Goal: Task Accomplishment & Management: Complete application form

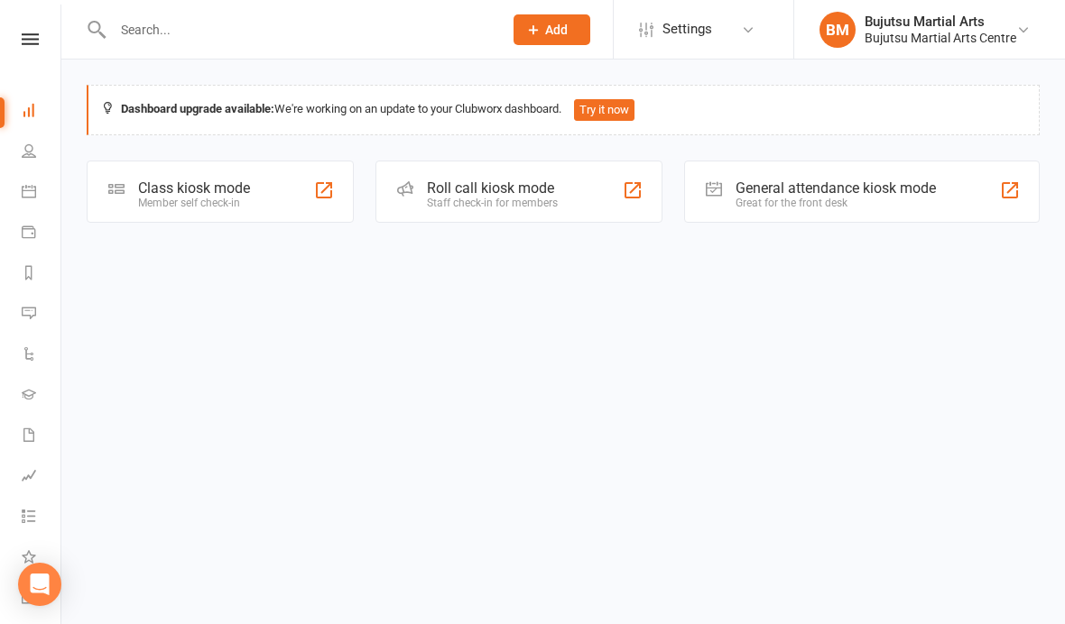
click at [224, 27] on input "text" at bounding box center [298, 29] width 383 height 25
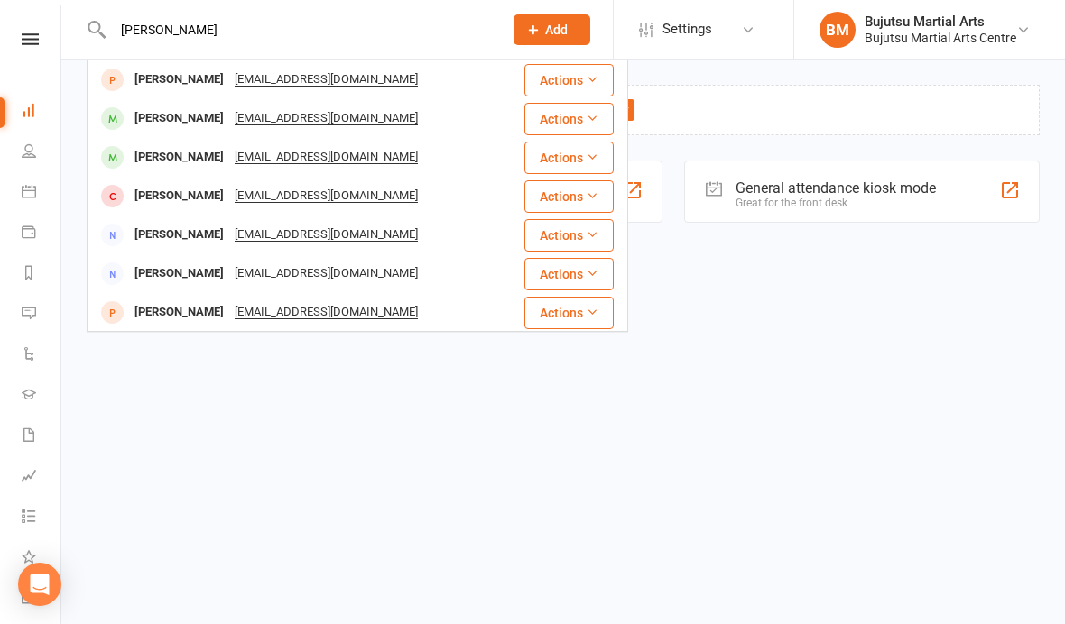
type input "[PERSON_NAME]"
click at [192, 156] on div "[PERSON_NAME]" at bounding box center [179, 157] width 100 height 26
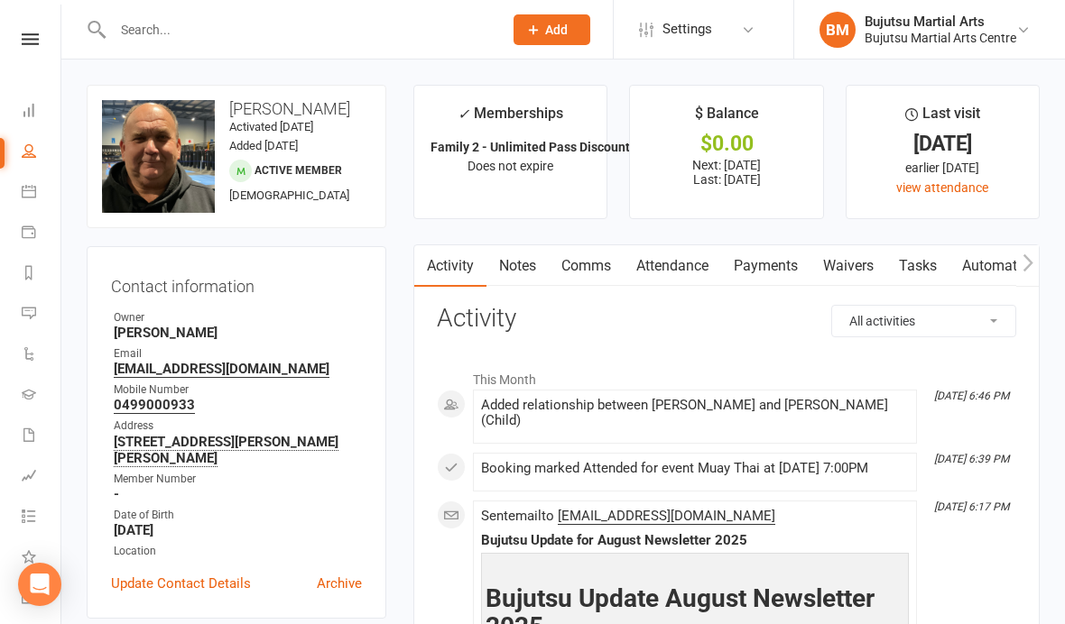
click at [852, 261] on link "Waivers" at bounding box center [848, 266] width 76 height 42
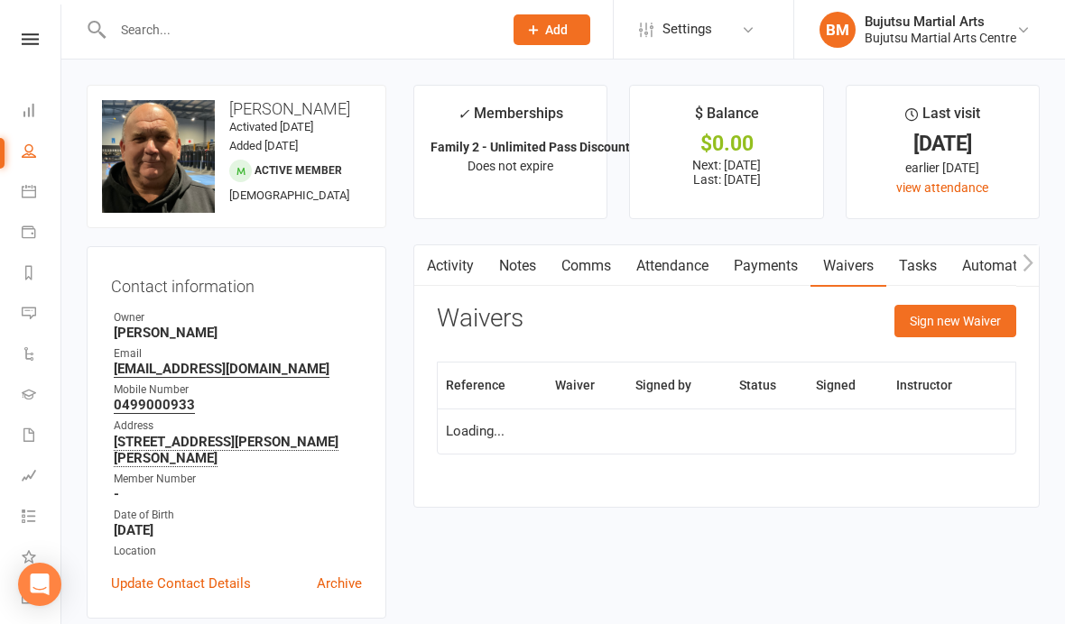
click at [972, 310] on button "Sign new Waiver" at bounding box center [955, 321] width 122 height 32
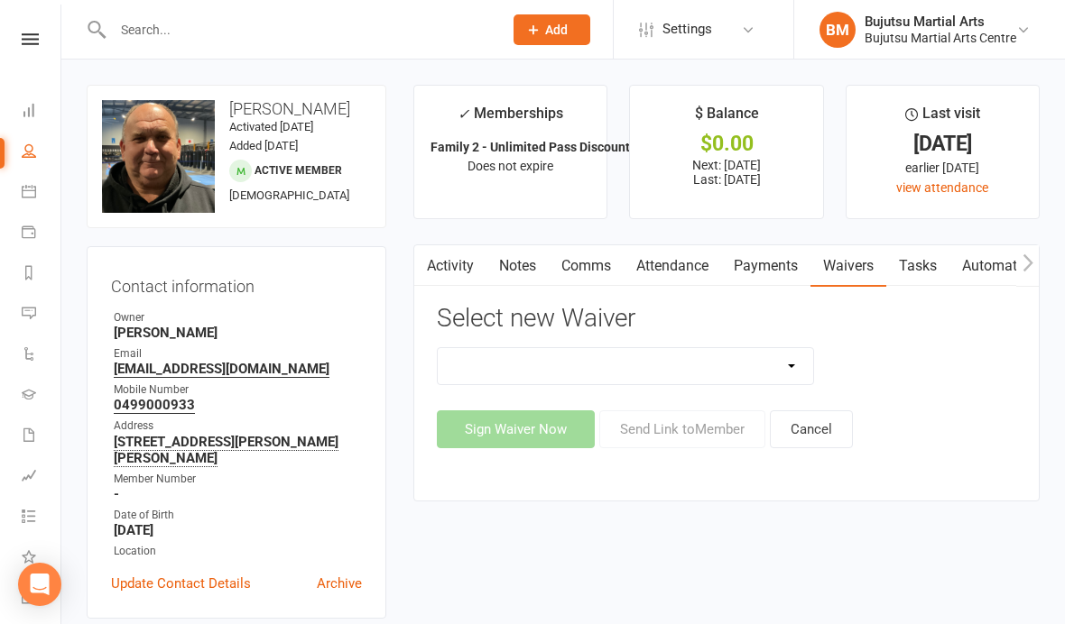
click at [668, 365] on select "Bujutsu Child Care Kids Karate Program Cash Upfront Membership Application Chan…" at bounding box center [625, 366] width 375 height 36
select select "272"
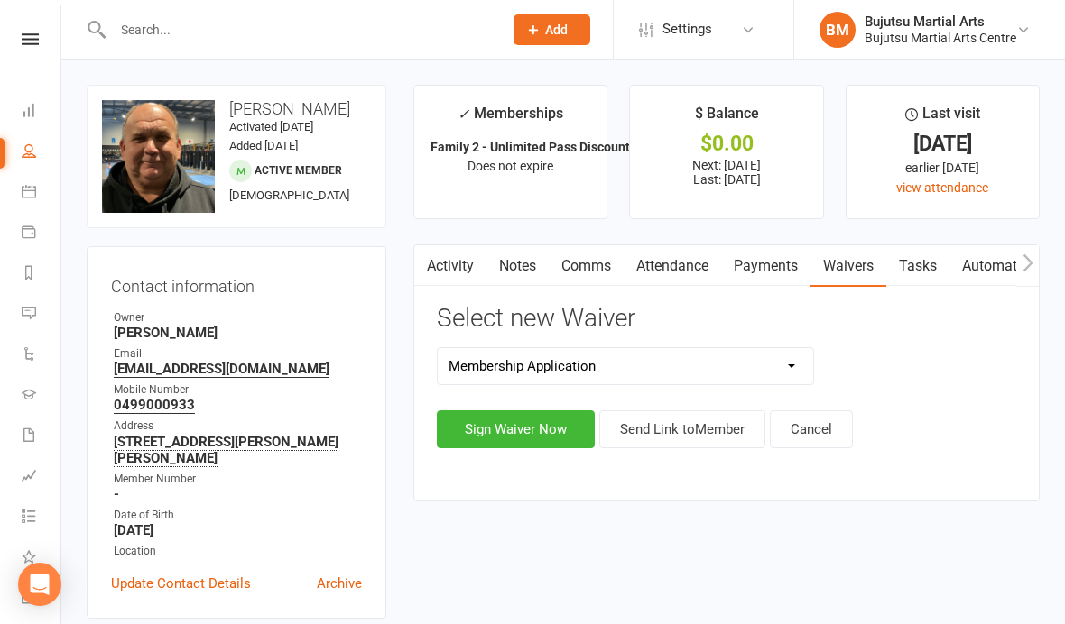
click at [519, 422] on button "Sign Waiver Now" at bounding box center [516, 430] width 158 height 38
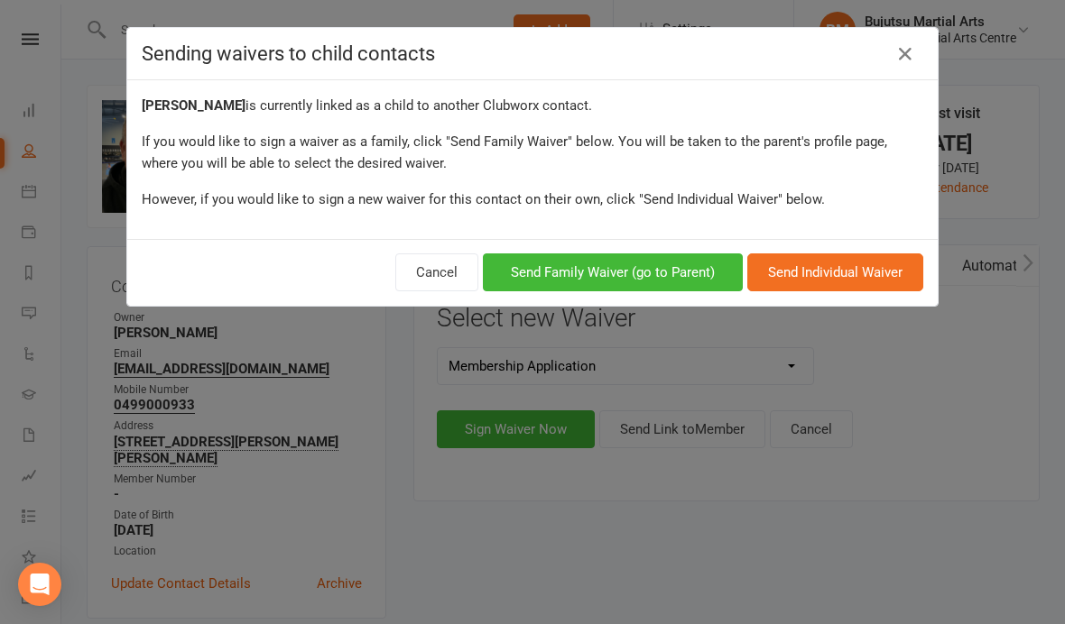
click at [433, 263] on button "Cancel" at bounding box center [436, 273] width 83 height 38
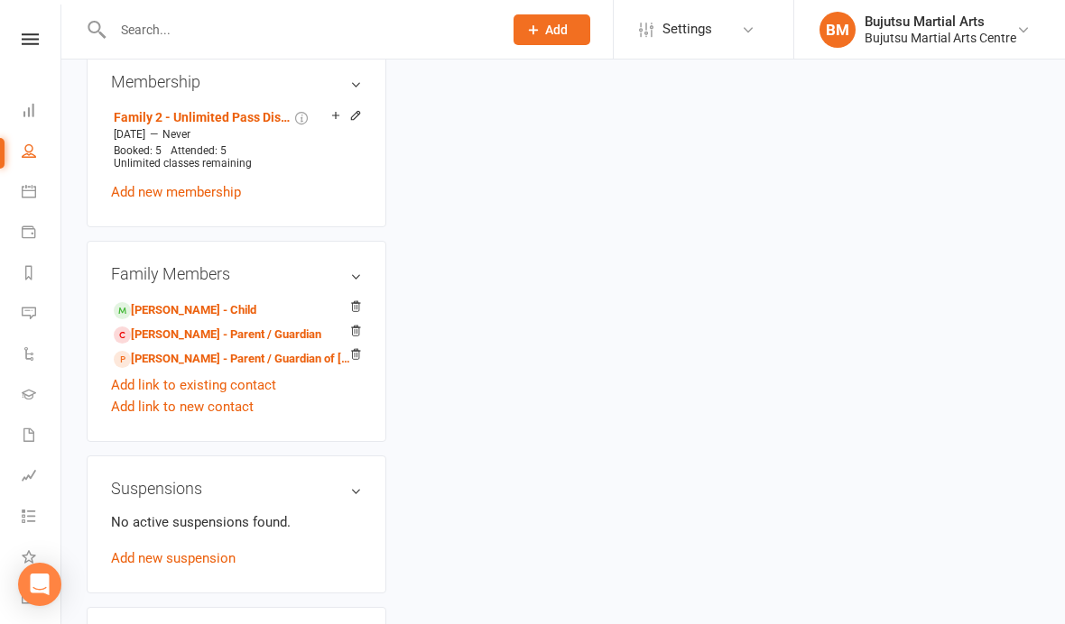
scroll to position [1327, 0]
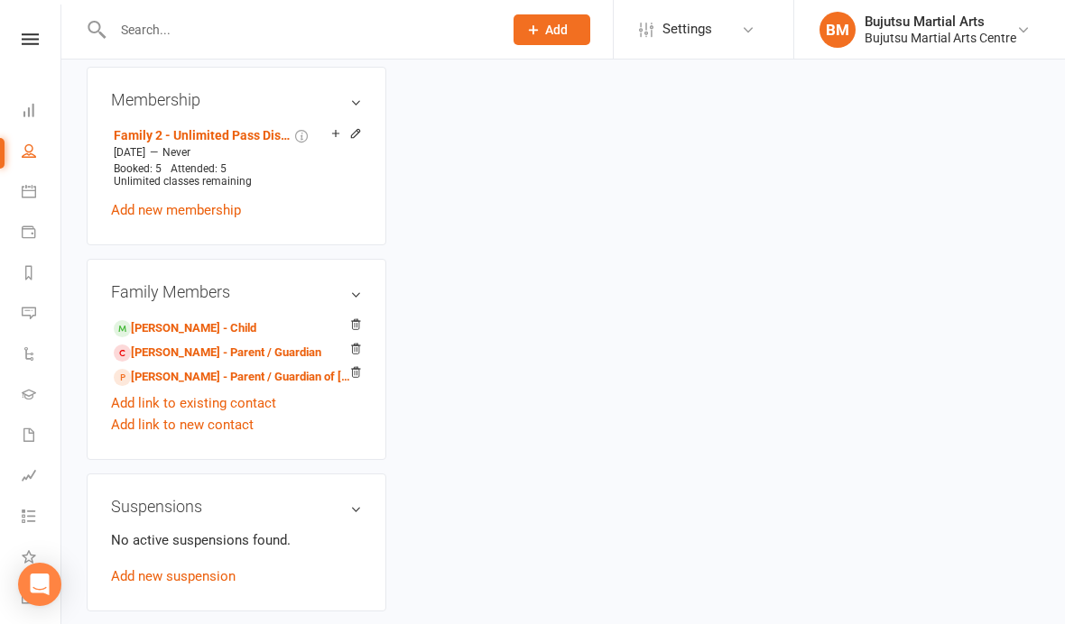
click at [264, 353] on link "[PERSON_NAME] - Parent / Guardian" at bounding box center [218, 353] width 208 height 19
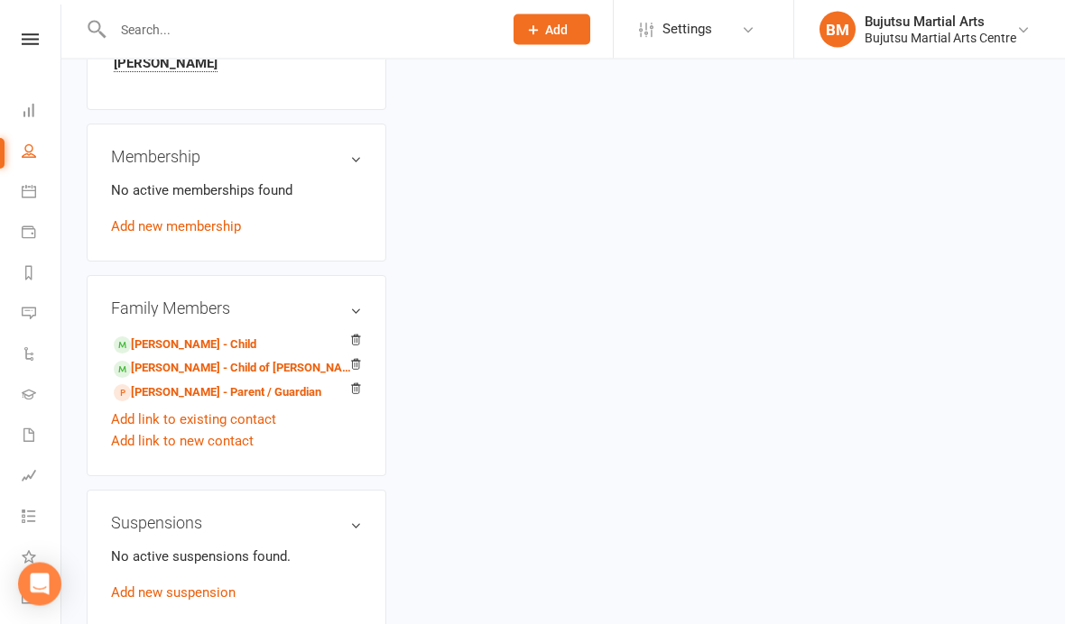
scroll to position [1191, 0]
click at [362, 326] on div "Family Members [PERSON_NAME] - Child [PERSON_NAME] - Child of [PERSON_NAME] [PE…" at bounding box center [237, 376] width 300 height 202
click at [347, 330] on li "[PERSON_NAME] - Child" at bounding box center [236, 342] width 251 height 25
click at [352, 334] on icon at bounding box center [355, 340] width 13 height 13
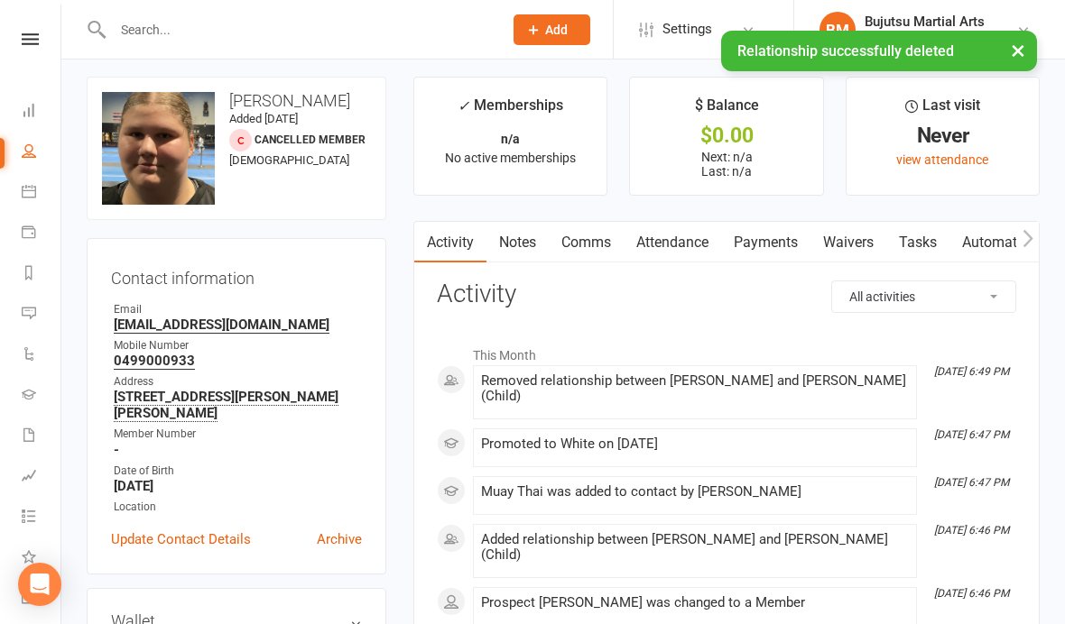
scroll to position [0, 0]
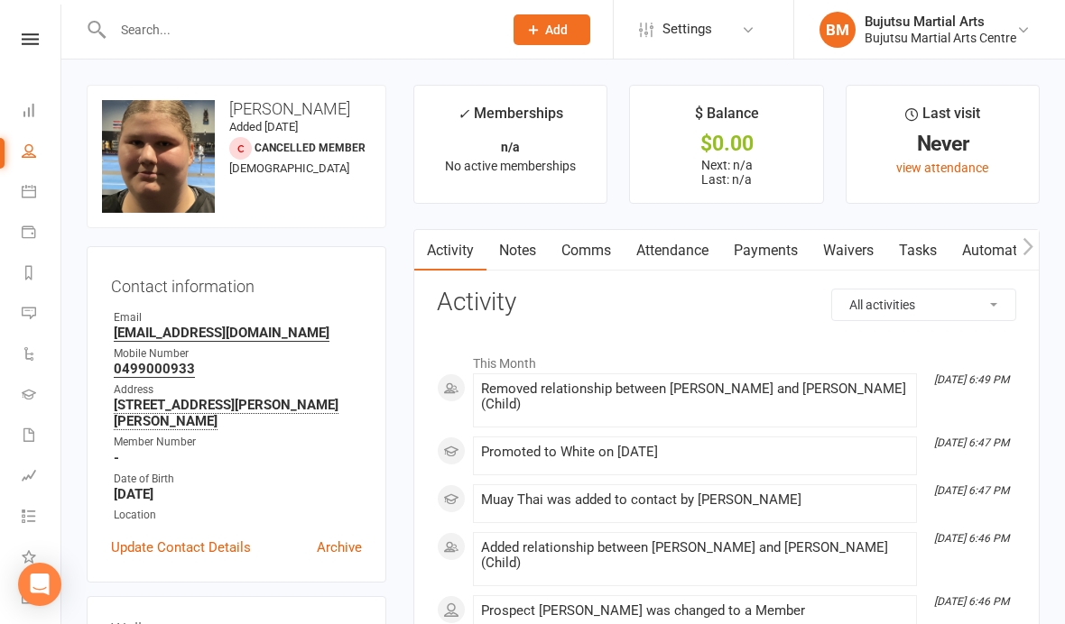
click at [193, 25] on input "text" at bounding box center [298, 29] width 383 height 25
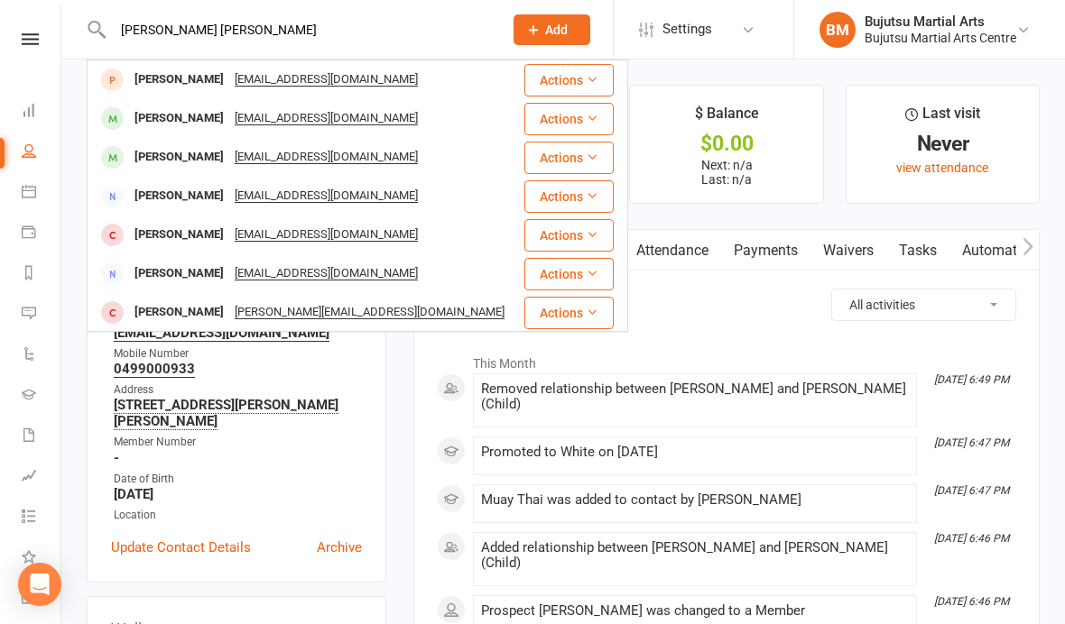
type input "[PERSON_NAME] [PERSON_NAME]"
click at [207, 117] on div "[PERSON_NAME]" at bounding box center [179, 119] width 100 height 26
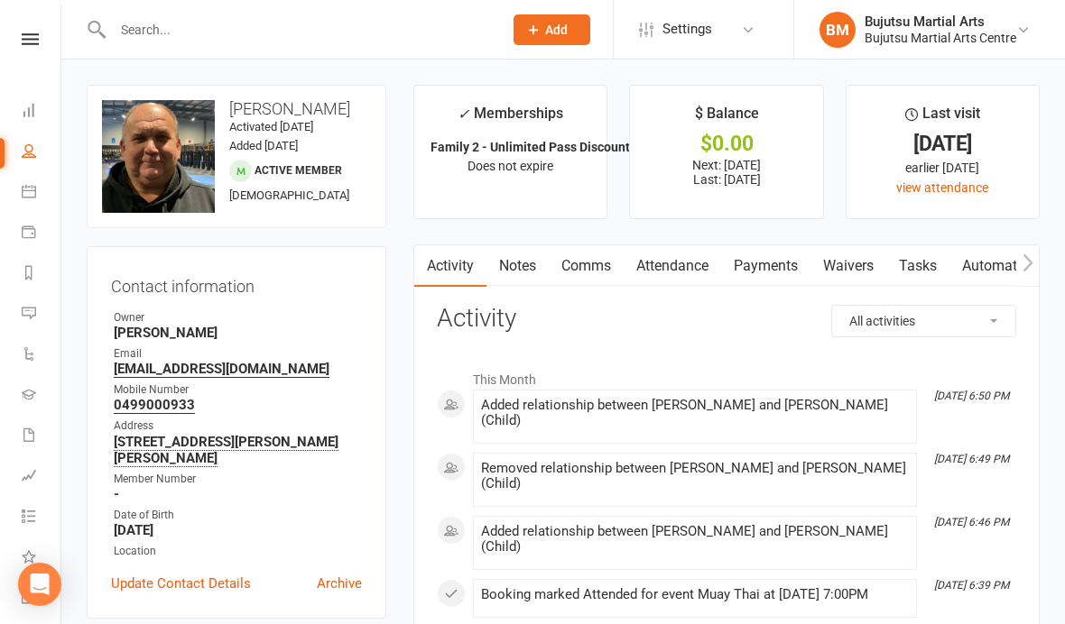
click at [858, 263] on link "Waivers" at bounding box center [848, 266] width 76 height 42
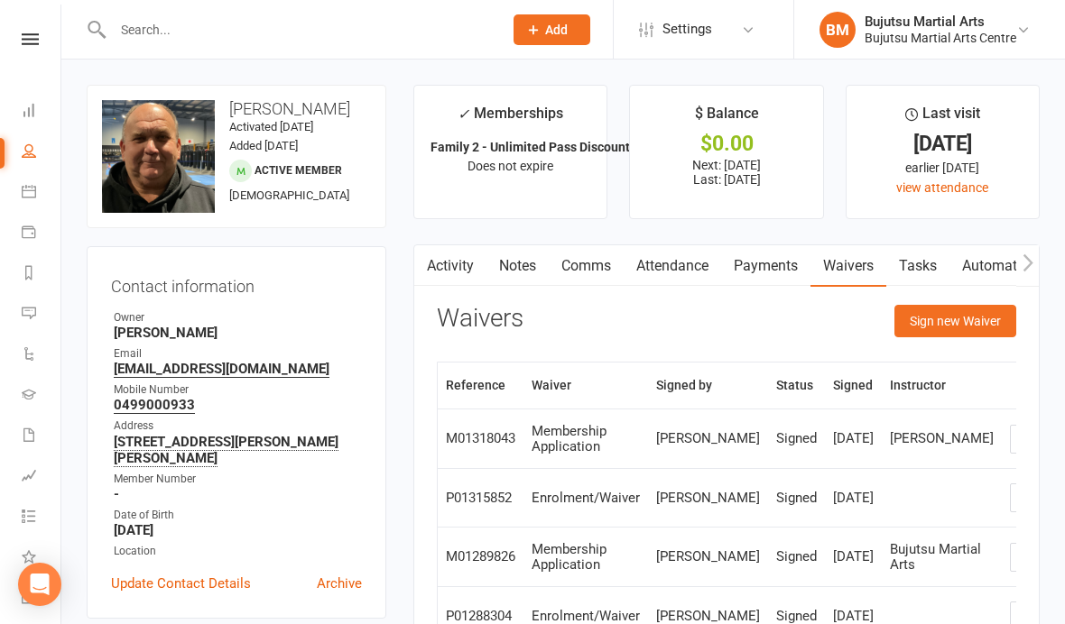
click at [946, 311] on button "Sign new Waiver" at bounding box center [955, 321] width 122 height 32
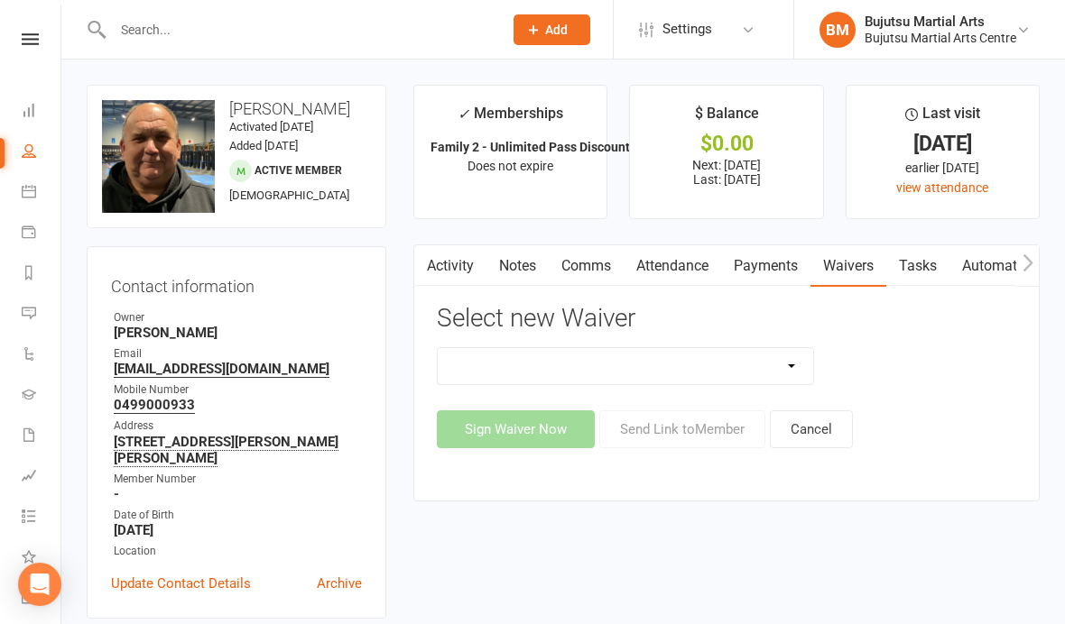
click at [728, 358] on select "Bujutsu Child Care Kids Karate Program Cash Upfront Membership Application Chan…" at bounding box center [625, 366] width 375 height 36
select select "272"
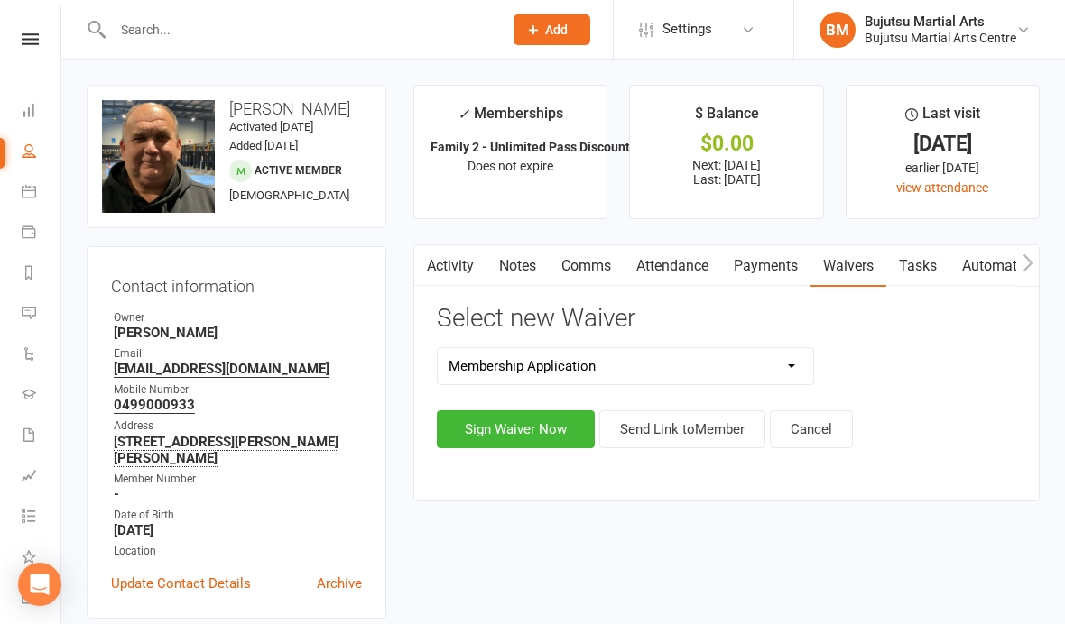
click at [523, 424] on button "Sign Waiver Now" at bounding box center [516, 430] width 158 height 38
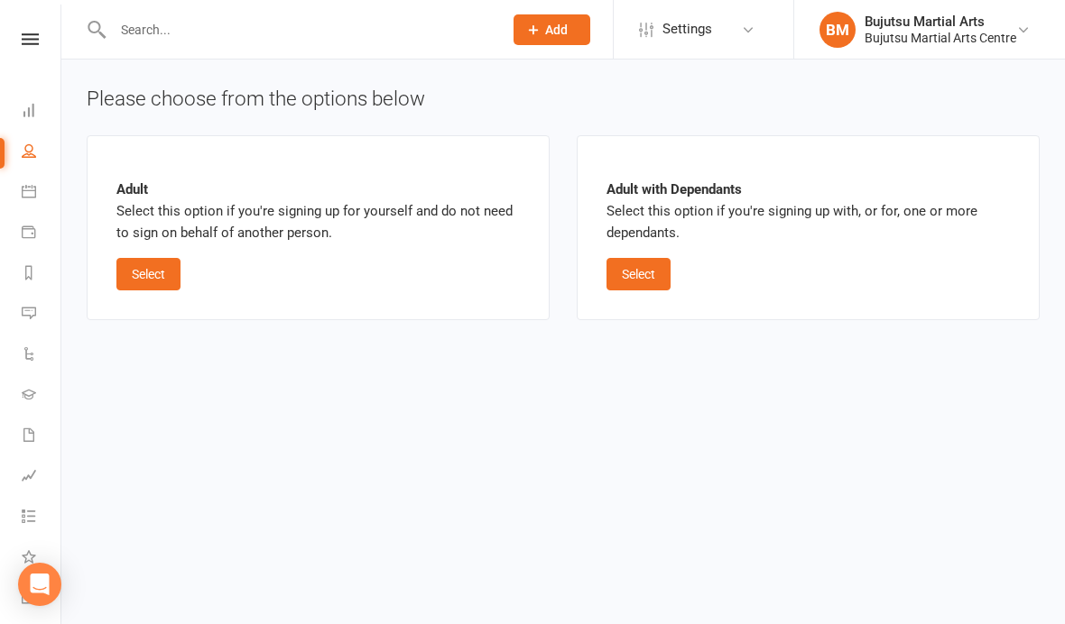
click at [642, 268] on button "Select" at bounding box center [638, 274] width 64 height 32
select select "bank_account"
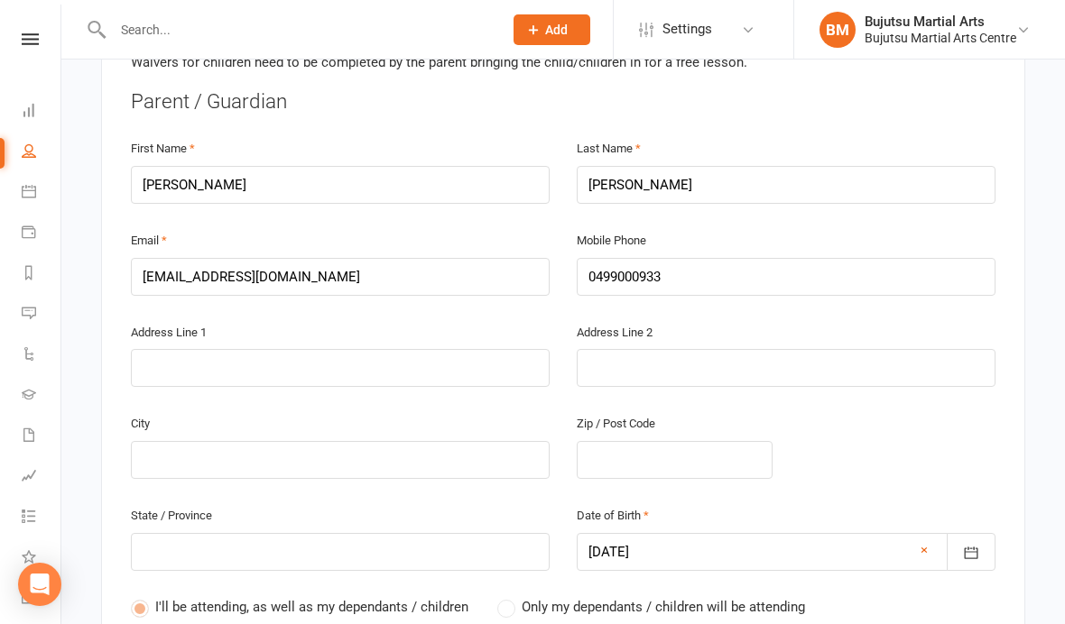
scroll to position [464, 0]
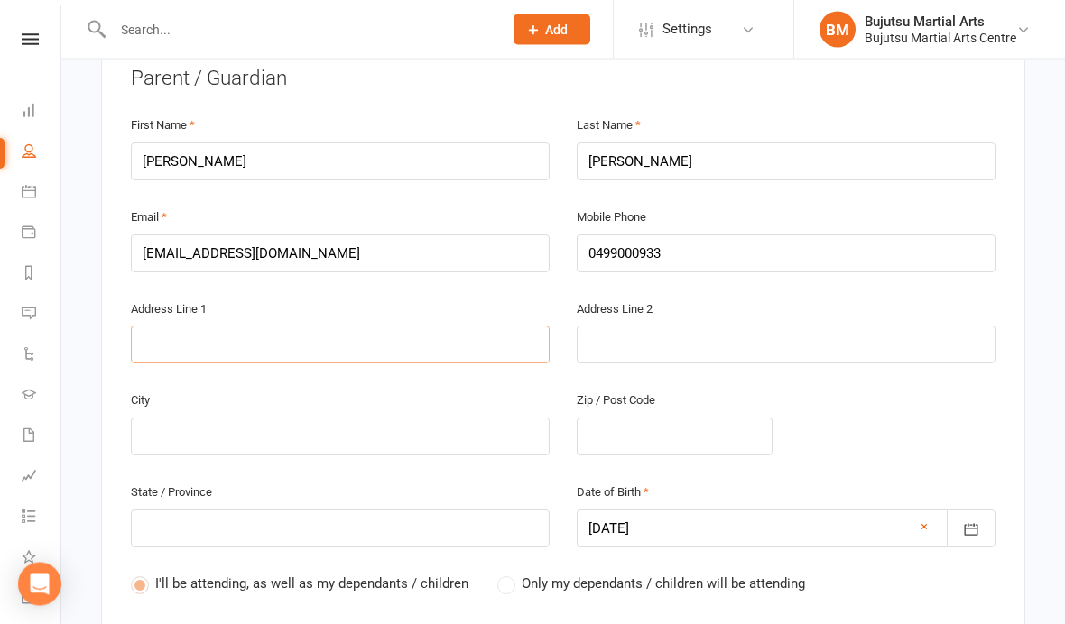
click at [416, 347] on input "text" at bounding box center [340, 346] width 419 height 38
type input "2"
type input "27"
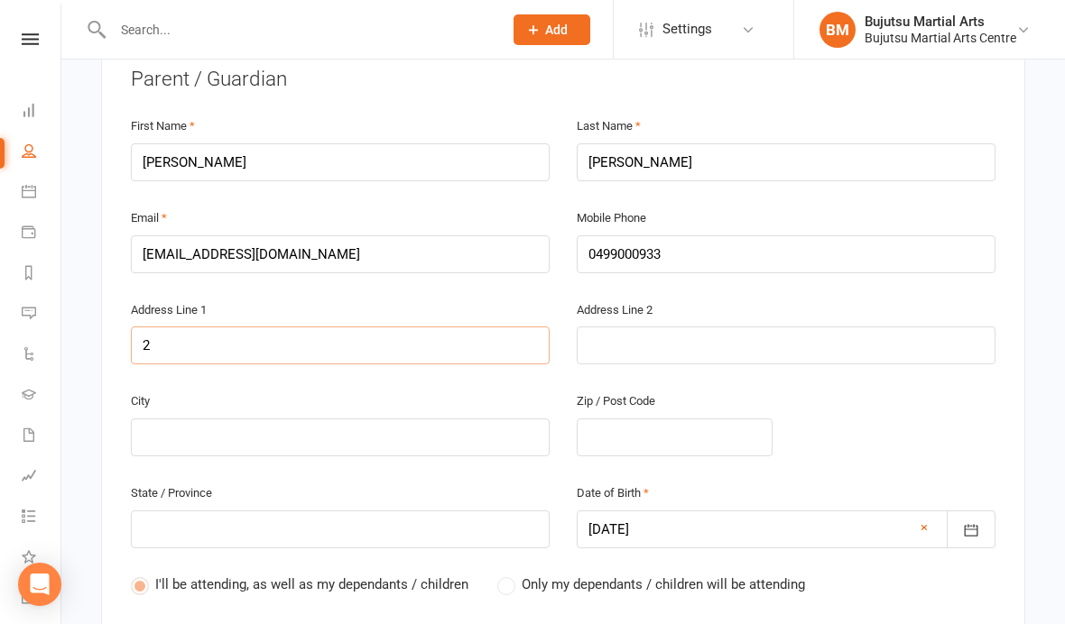
type input "27"
type input "27 M"
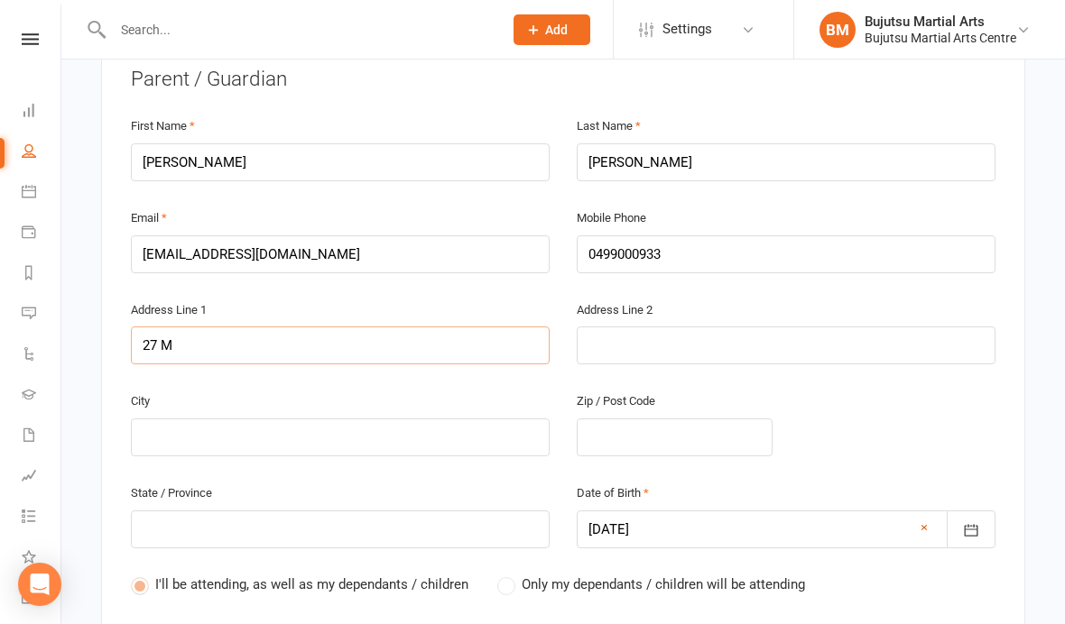
type input "27 Ma"
type input "27 Mas"
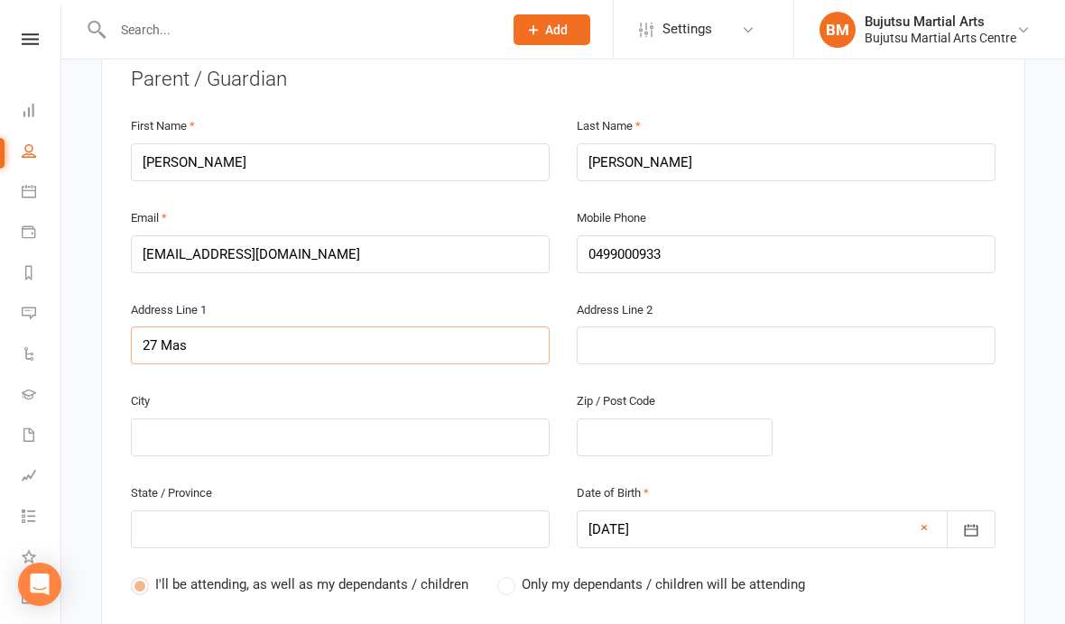
type input "27 Mas"
type input "27 Maso"
type input "27 [PERSON_NAME]"
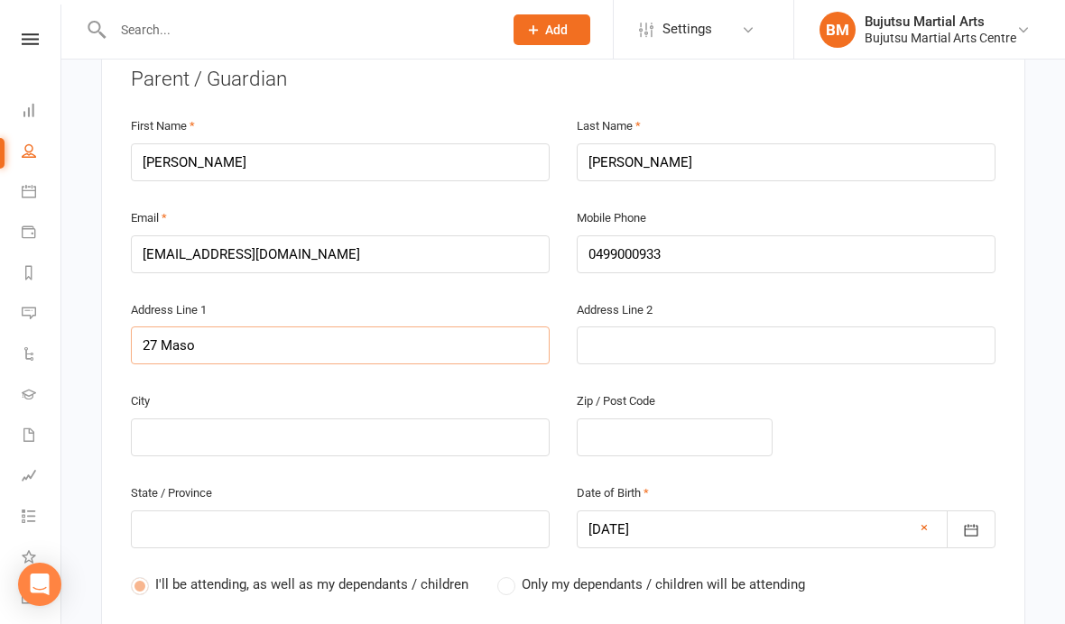
type input "27 [PERSON_NAME]"
type input "27 [PERSON_NAME] D"
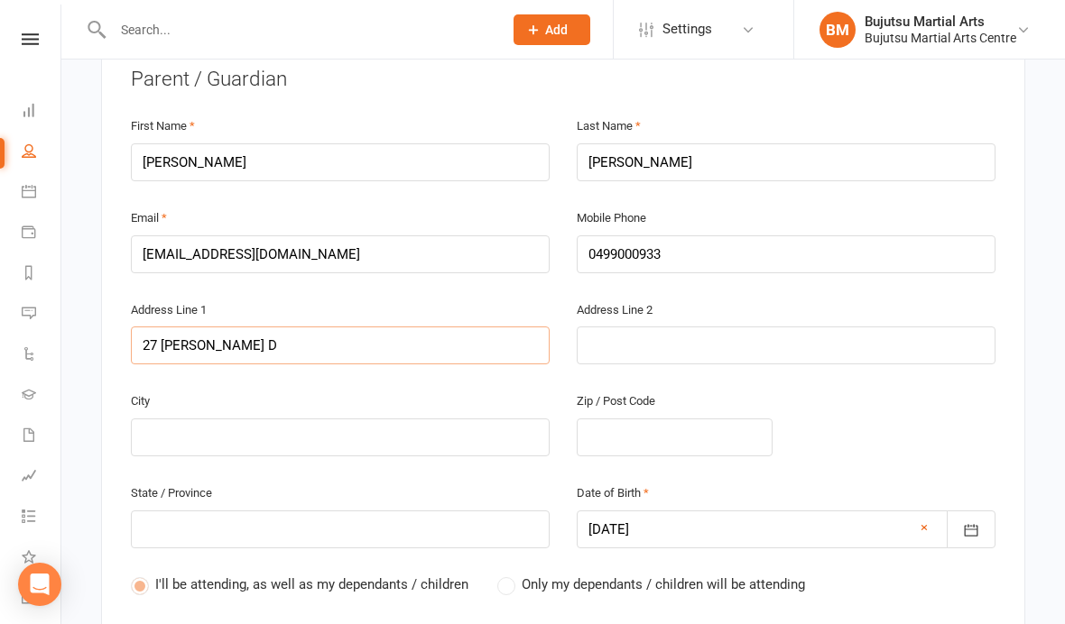
type input "27 [PERSON_NAME] Dr"
type input "27 [PERSON_NAME] Dri"
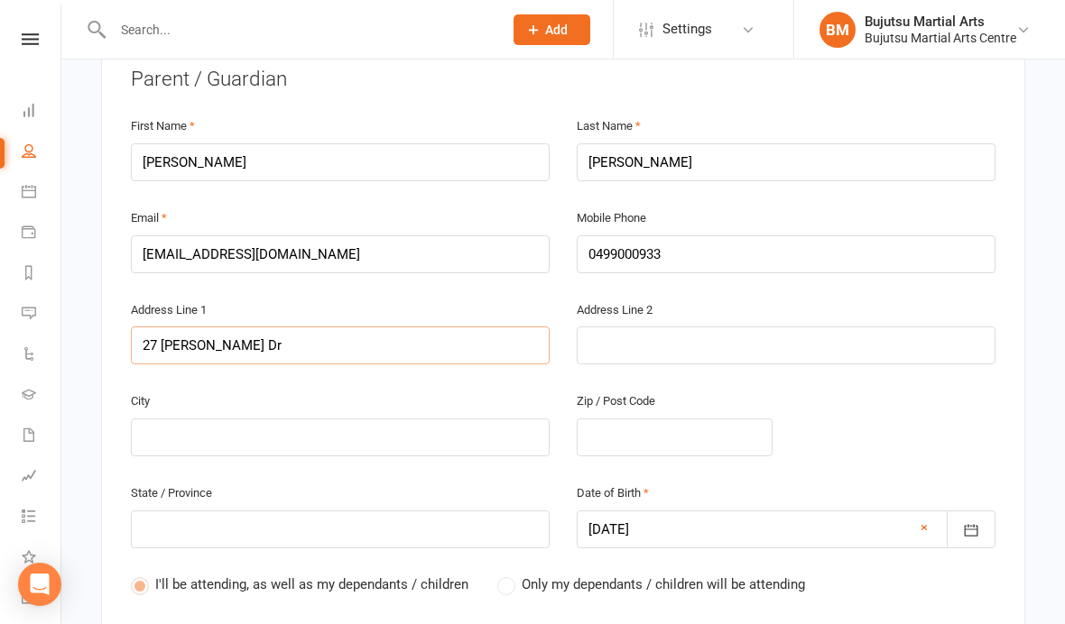
type input "27 [PERSON_NAME] Dri"
type input "27 [PERSON_NAME] Driv"
type input "[STREET_ADDRESS][PERSON_NAME]"
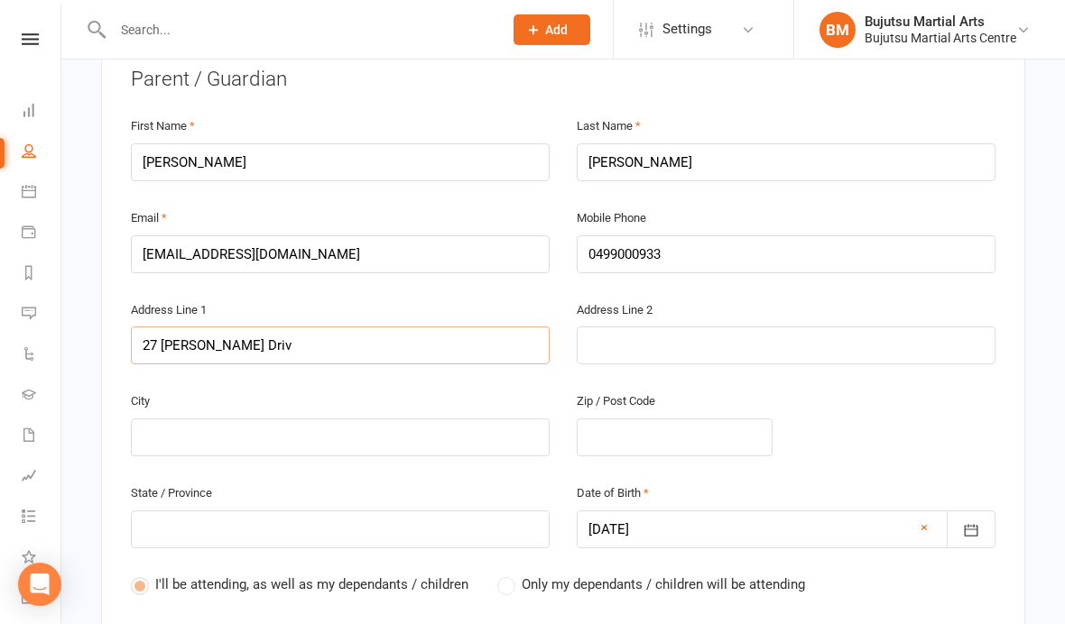
type input "[STREET_ADDRESS][PERSON_NAME]"
click at [381, 439] on input "text" at bounding box center [340, 438] width 419 height 38
type input "H"
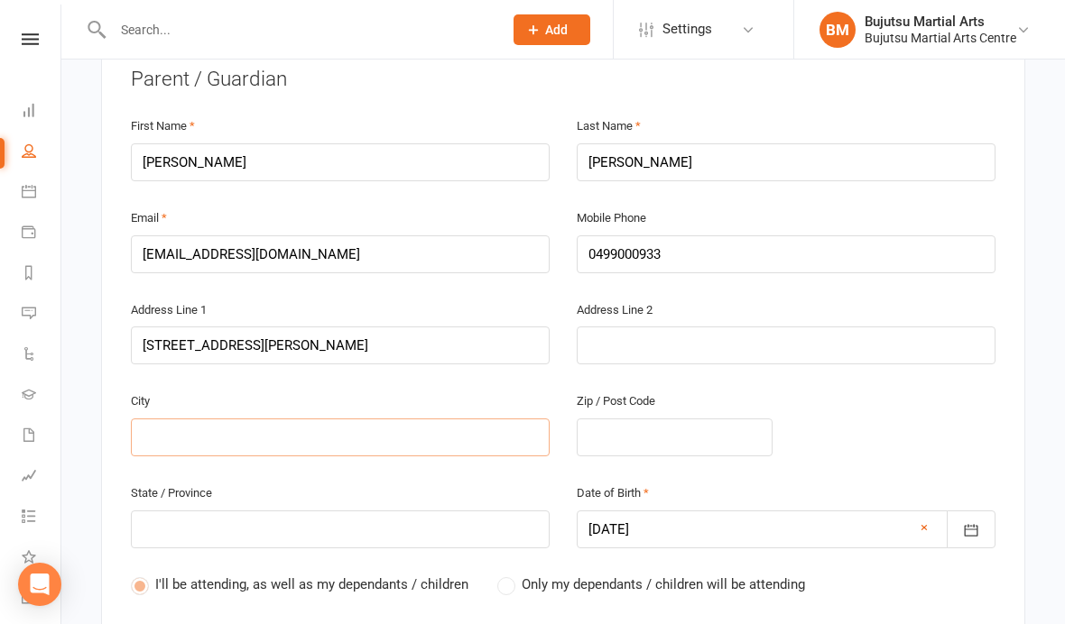
type input "H"
type input "Ha"
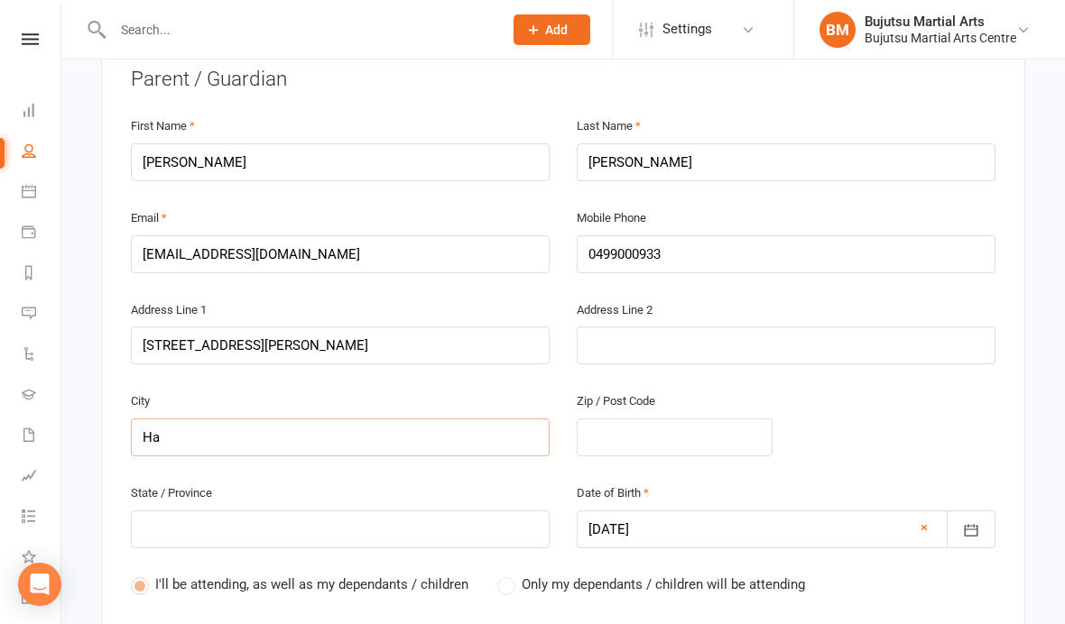
type input "Har"
type input "[PERSON_NAME]"
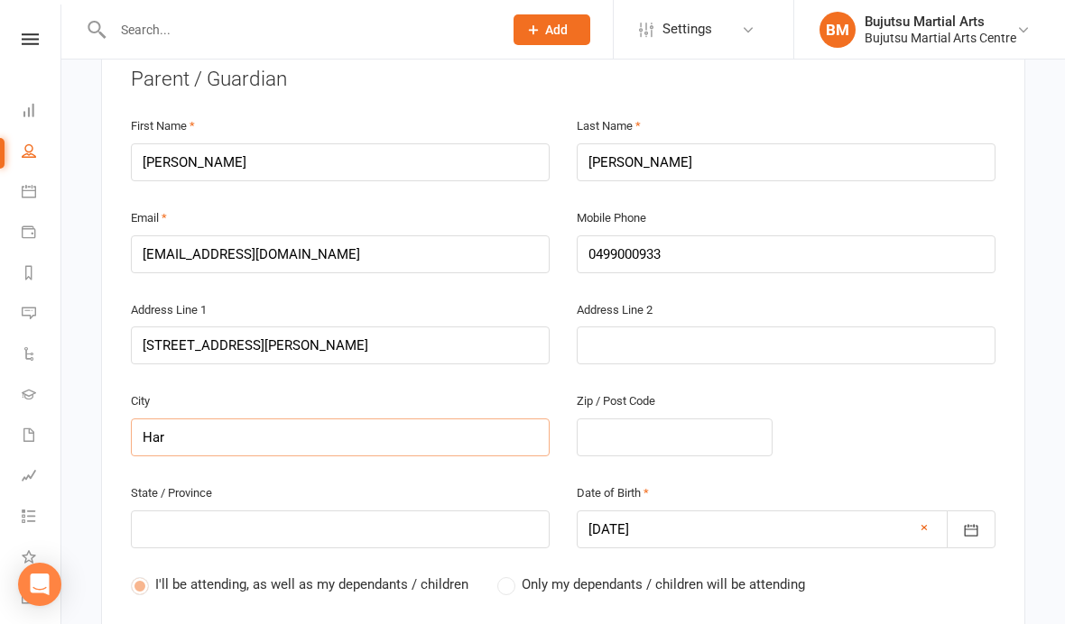
type input "[PERSON_NAME]"
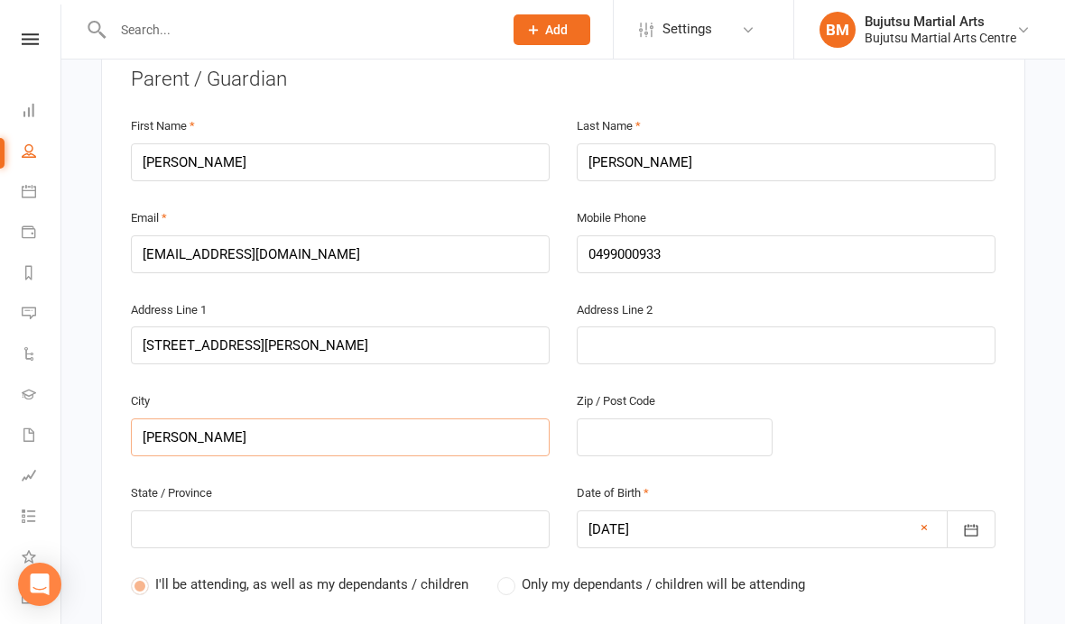
type input "[PERSON_NAME]"
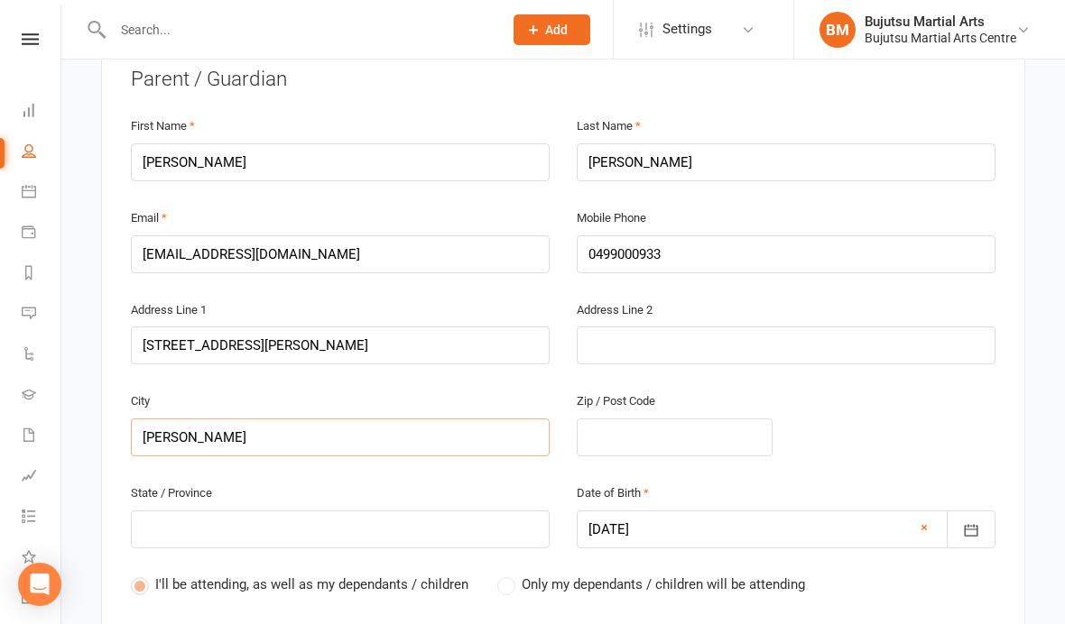
type input "Harringt"
type input "Harringto"
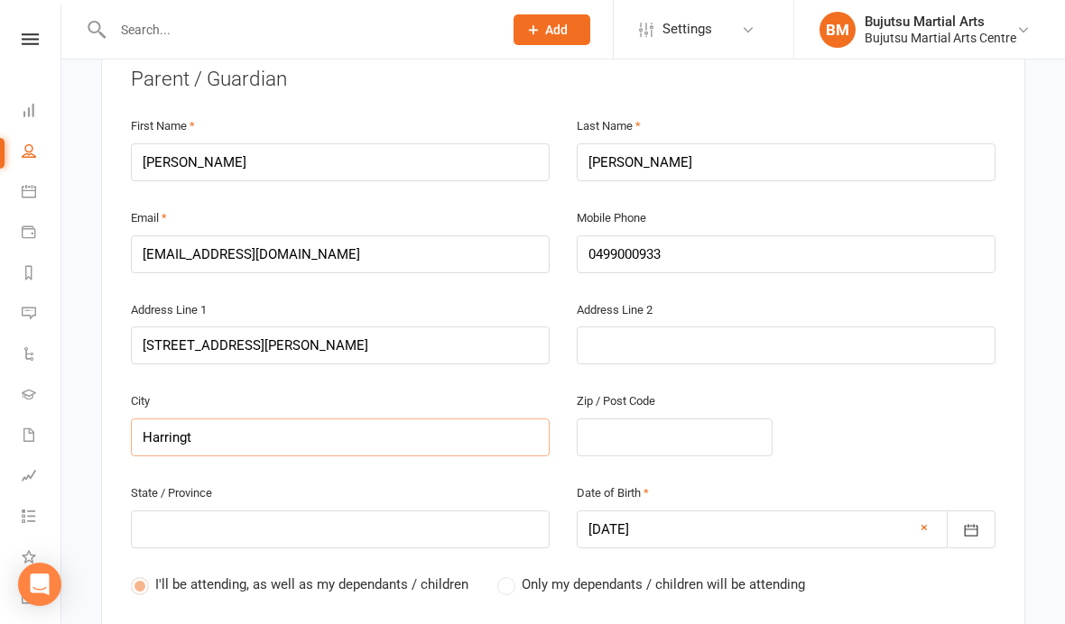
type input "Harringto"
type input "[PERSON_NAME]"
type input "[PERSON_NAME] p"
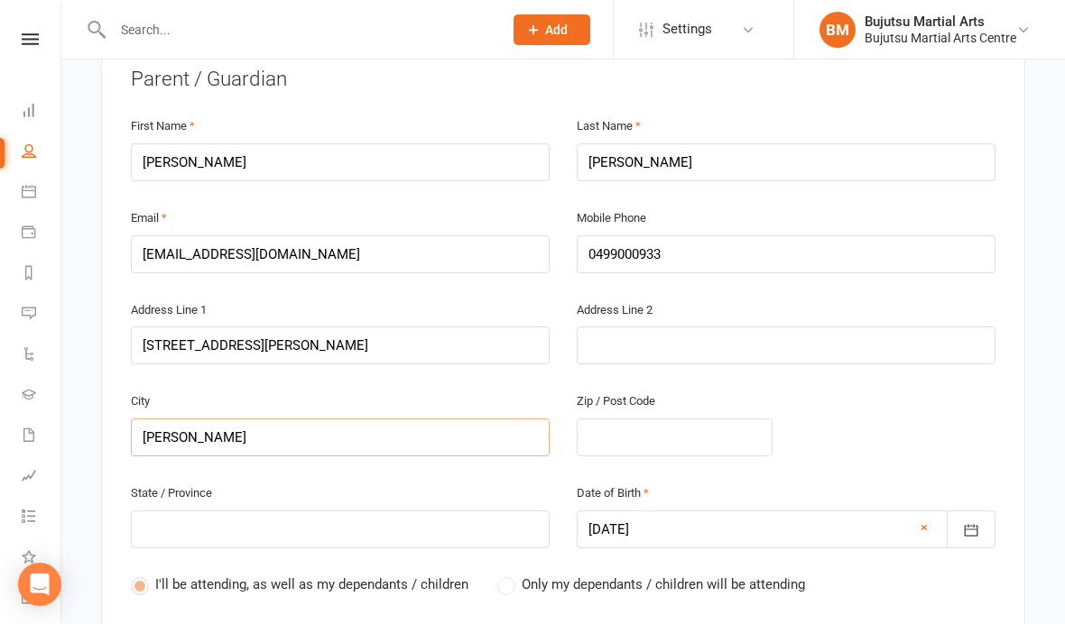
type input "[PERSON_NAME] p"
type input "[PERSON_NAME] pa"
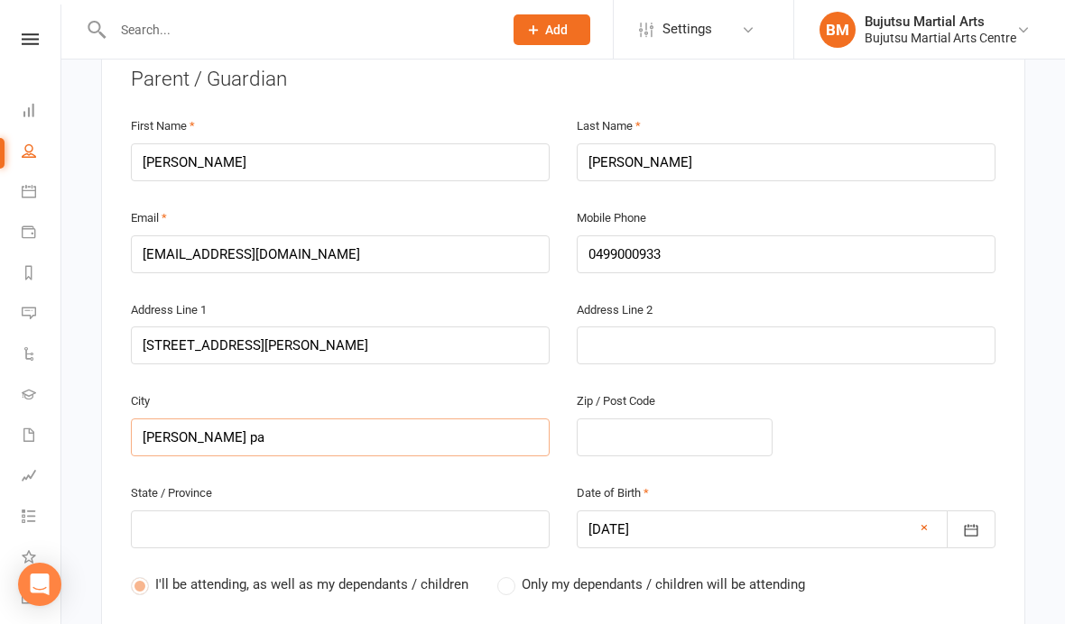
type input "[PERSON_NAME] par"
type input "[PERSON_NAME][GEOGRAPHIC_DATA]"
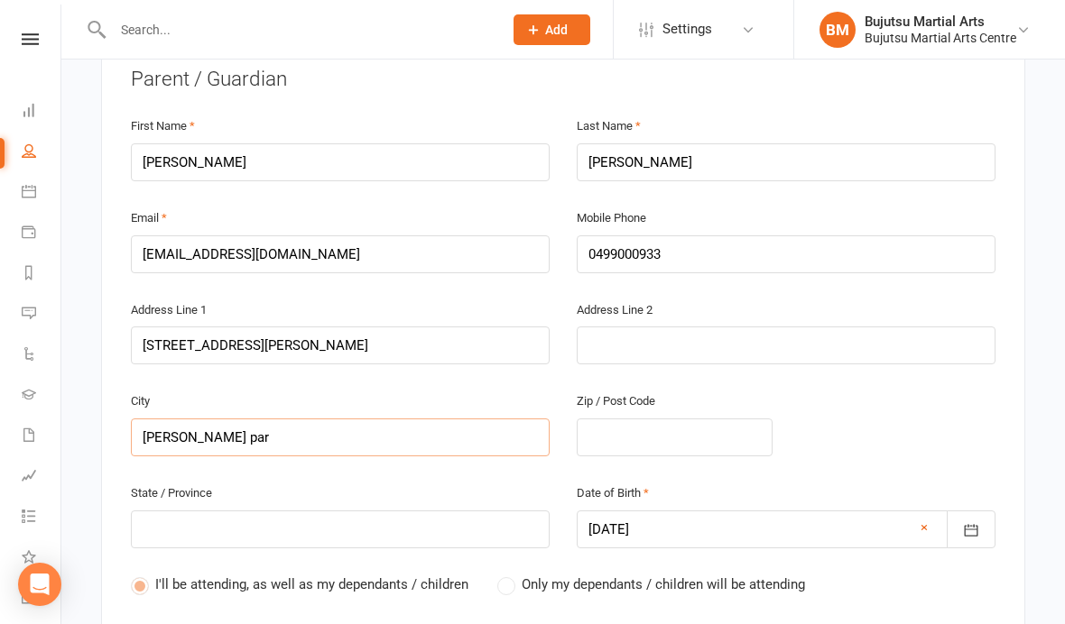
type input "[PERSON_NAME][GEOGRAPHIC_DATA]"
type input "[PERSON_NAME] par"
type input "[PERSON_NAME] pa"
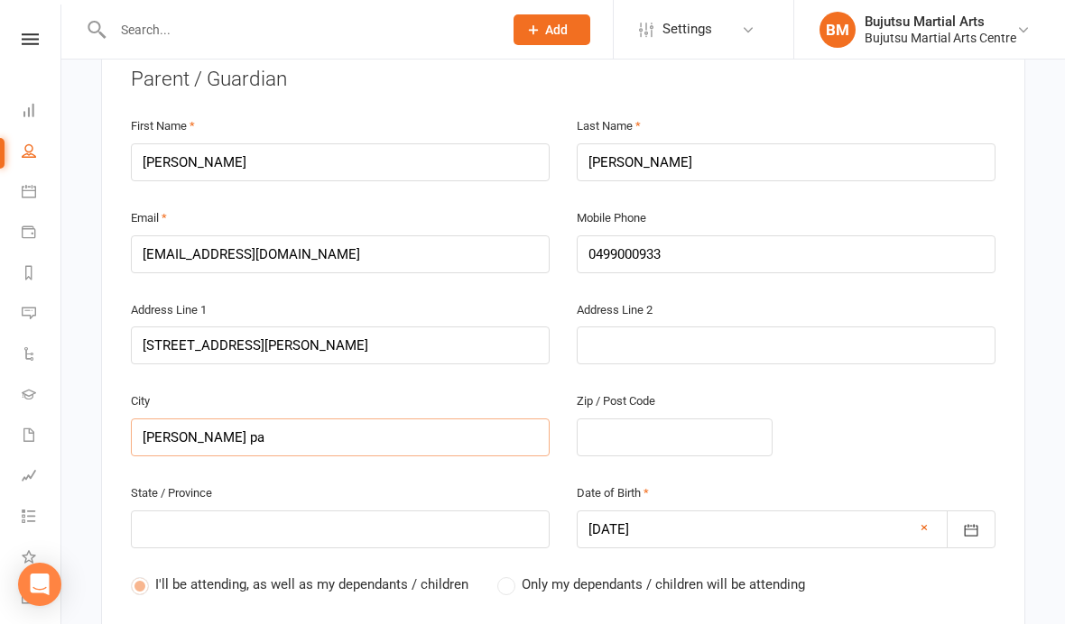
type input "[PERSON_NAME] pa"
type input "[PERSON_NAME] p"
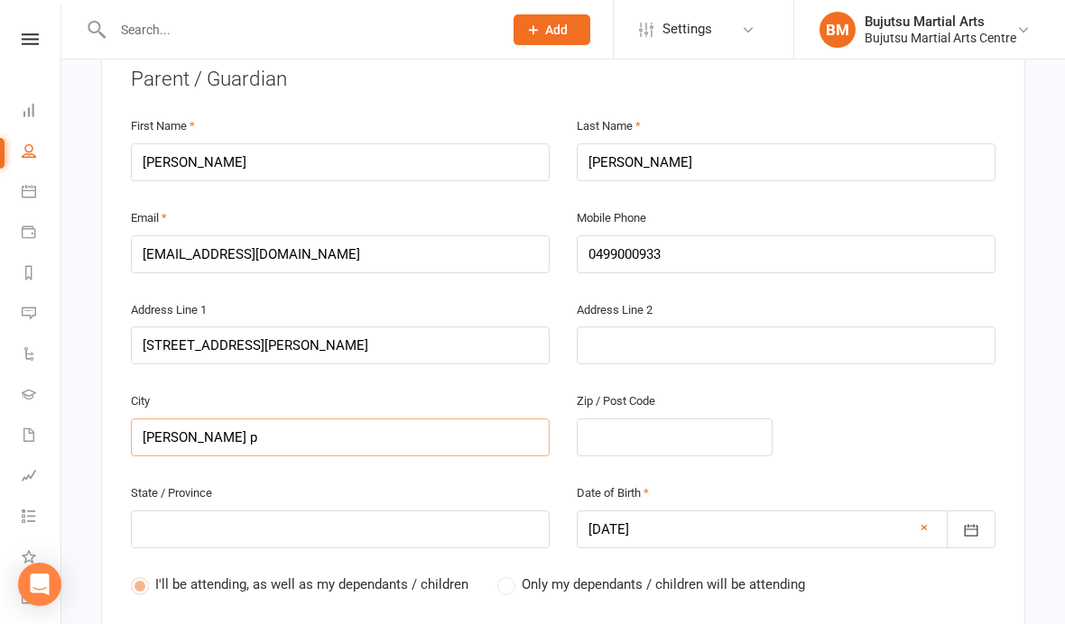
type input "[PERSON_NAME]"
type input "[PERSON_NAME] P"
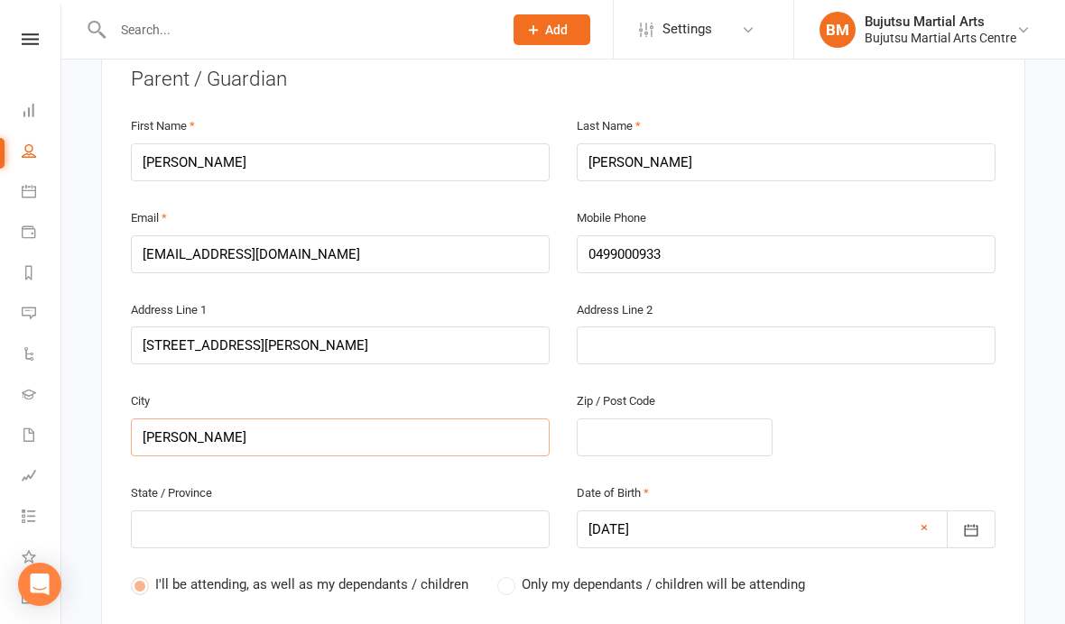
type input "[PERSON_NAME] P"
type input "[PERSON_NAME] Pa"
type input "[PERSON_NAME] Par"
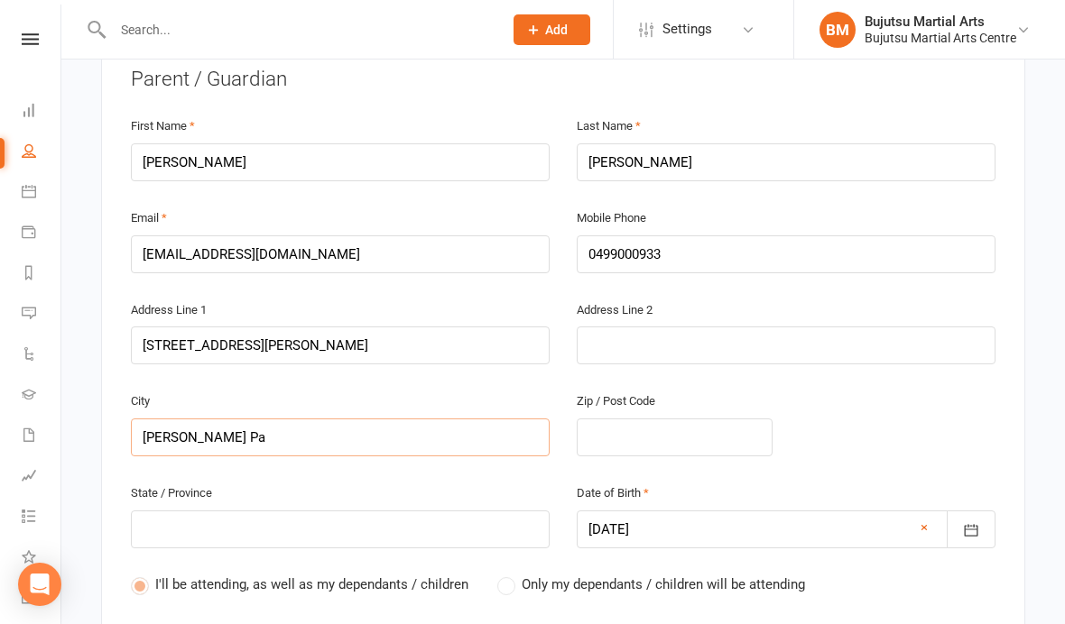
type input "[PERSON_NAME] Par"
type input "[PERSON_NAME][GEOGRAPHIC_DATA]"
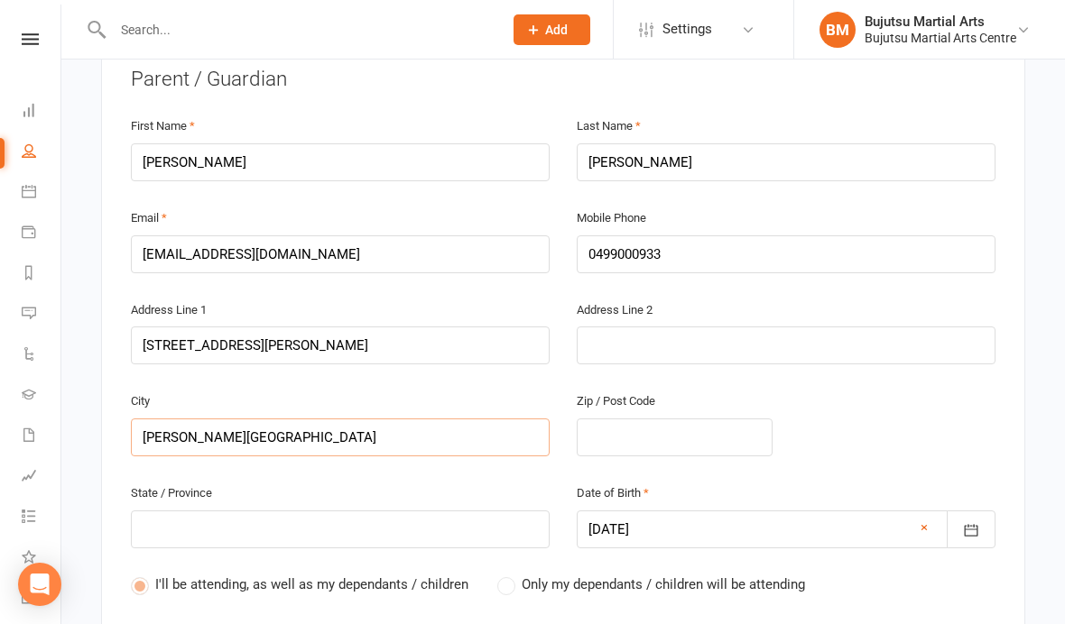
type input "[PERSON_NAME][GEOGRAPHIC_DATA]"
click at [679, 429] on input "text" at bounding box center [675, 438] width 196 height 38
type input "2"
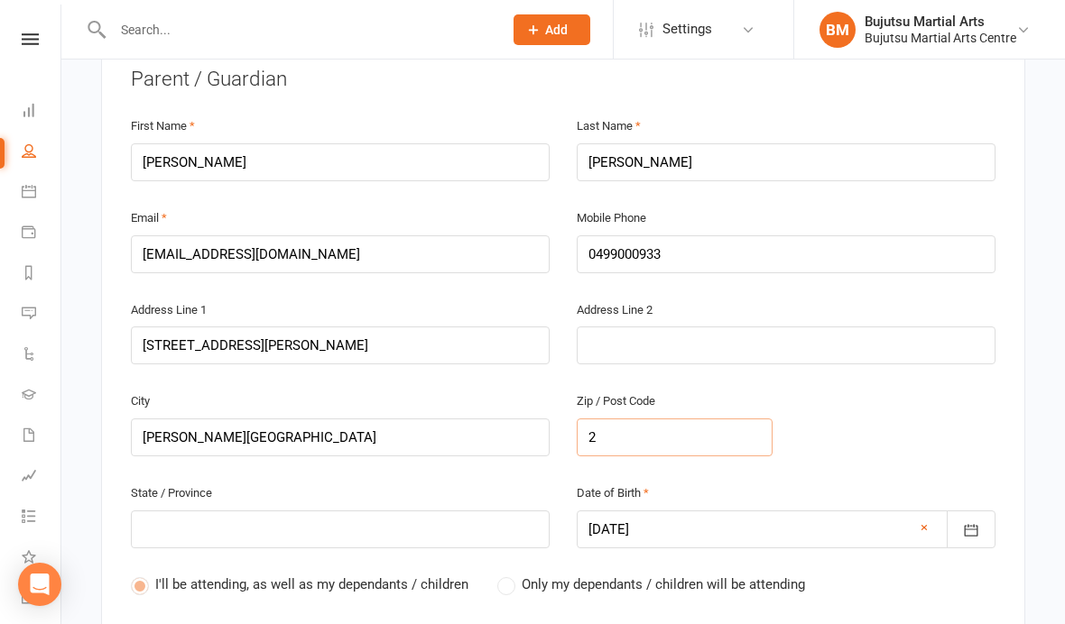
type input "25"
type input "256"
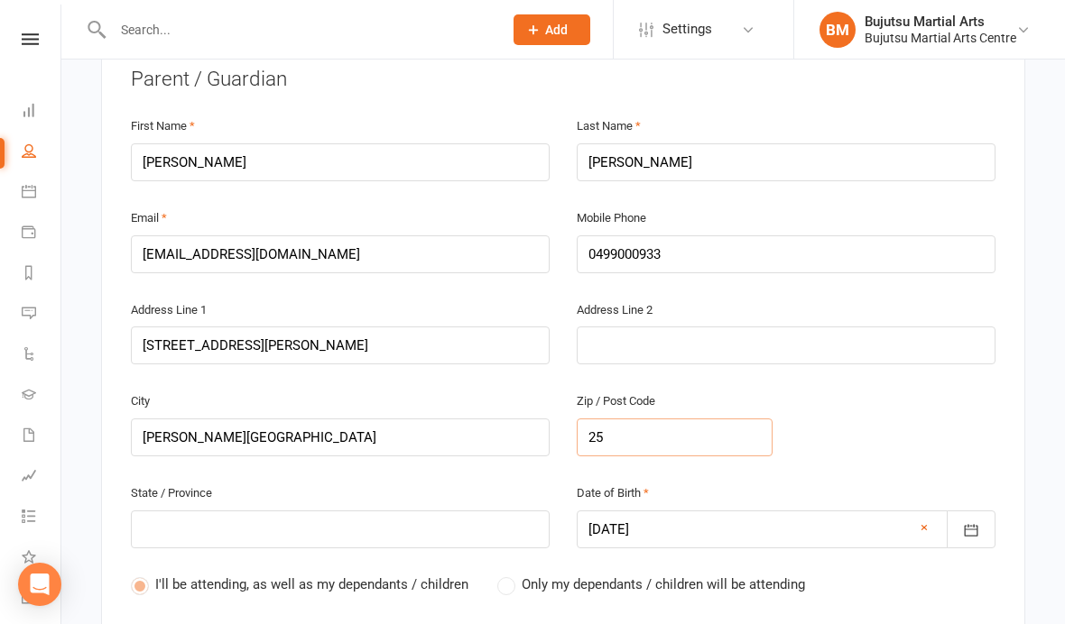
type input "256"
type input "2567"
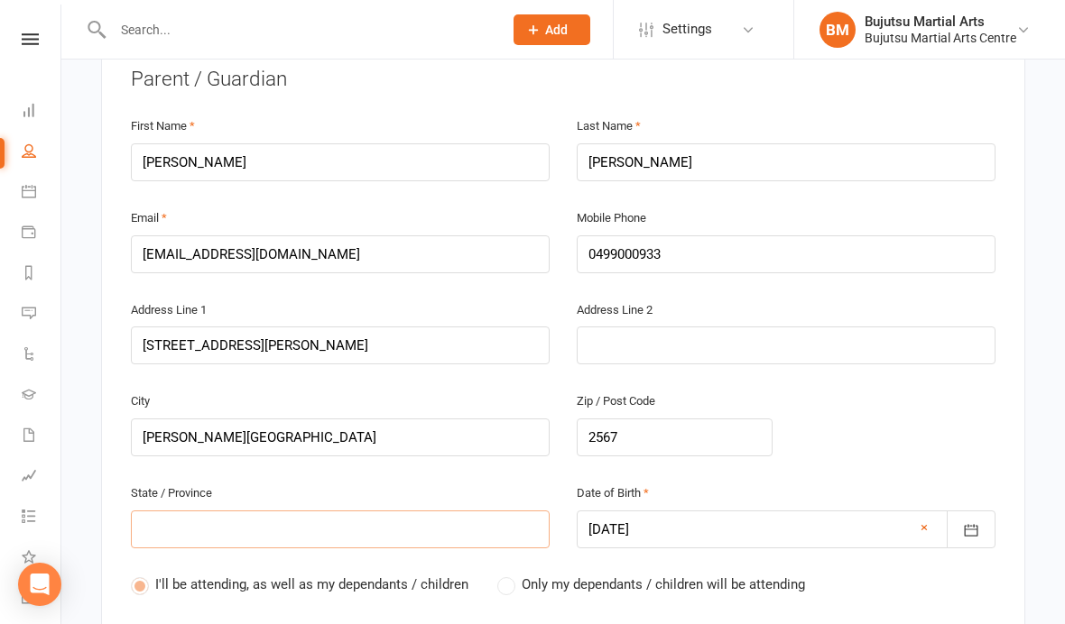
click at [422, 530] on input "text" at bounding box center [340, 530] width 419 height 38
type input "N"
type input "NS"
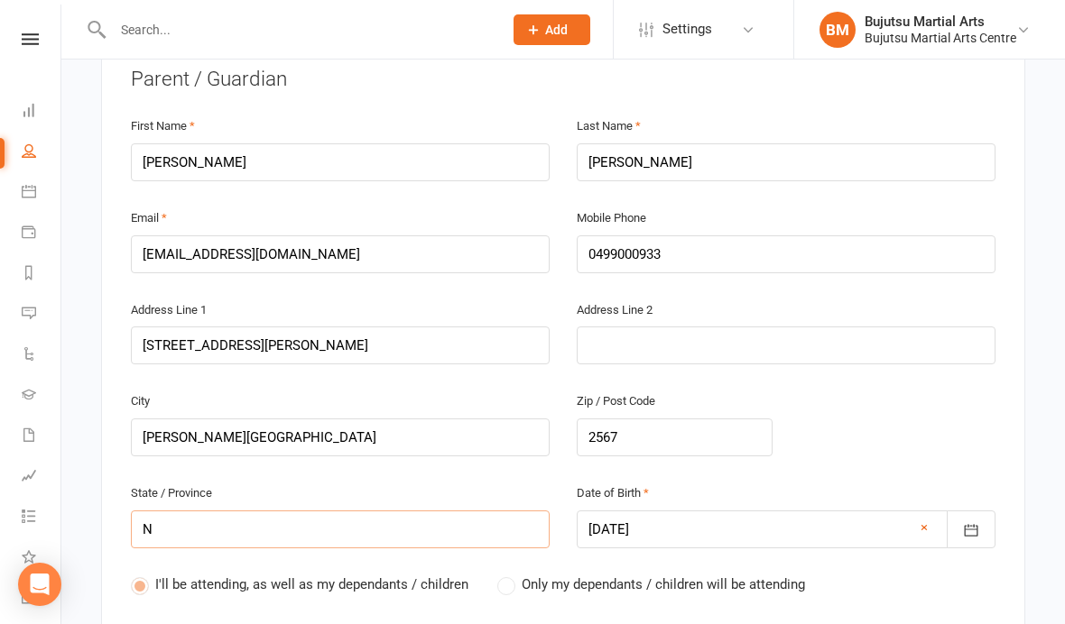
type input "NS"
type input "[GEOGRAPHIC_DATA]"
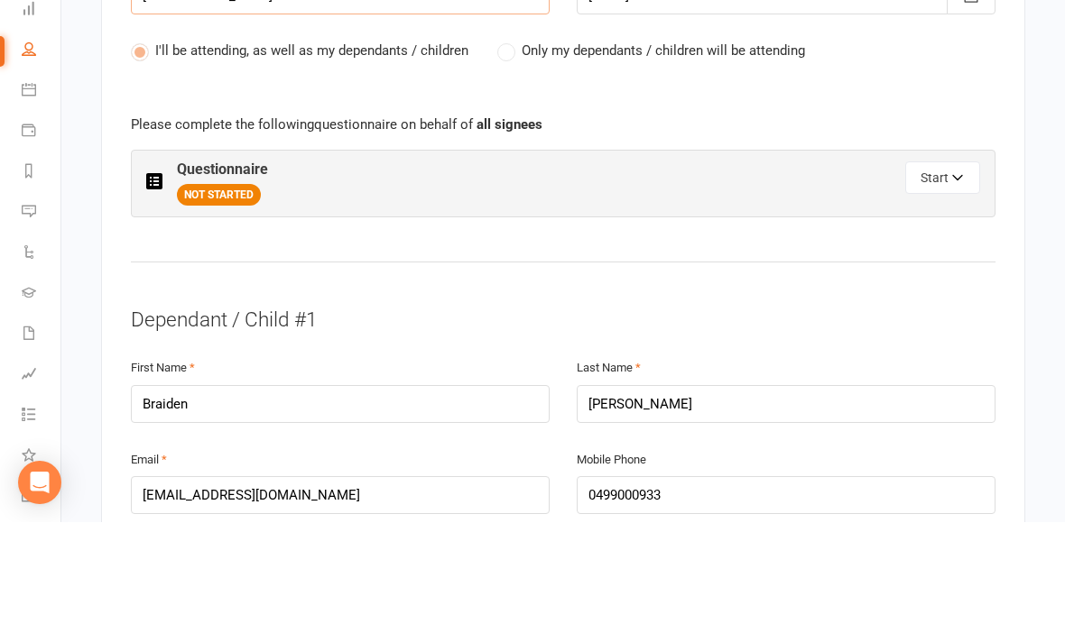
scroll to position [916, 0]
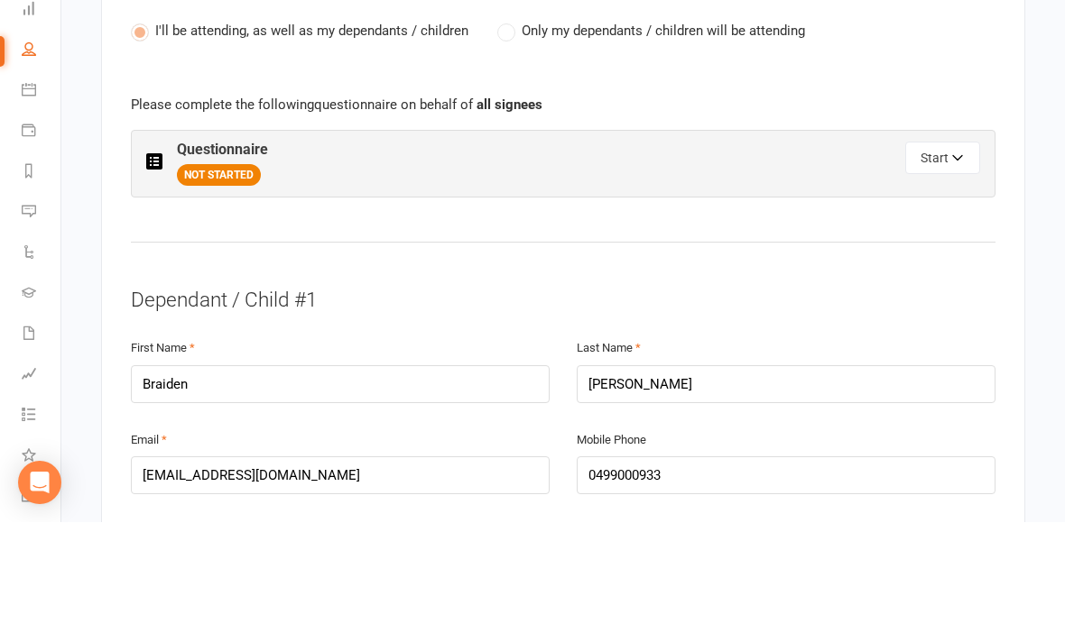
type input "[GEOGRAPHIC_DATA]"
click at [943, 244] on button "Start" at bounding box center [942, 260] width 75 height 32
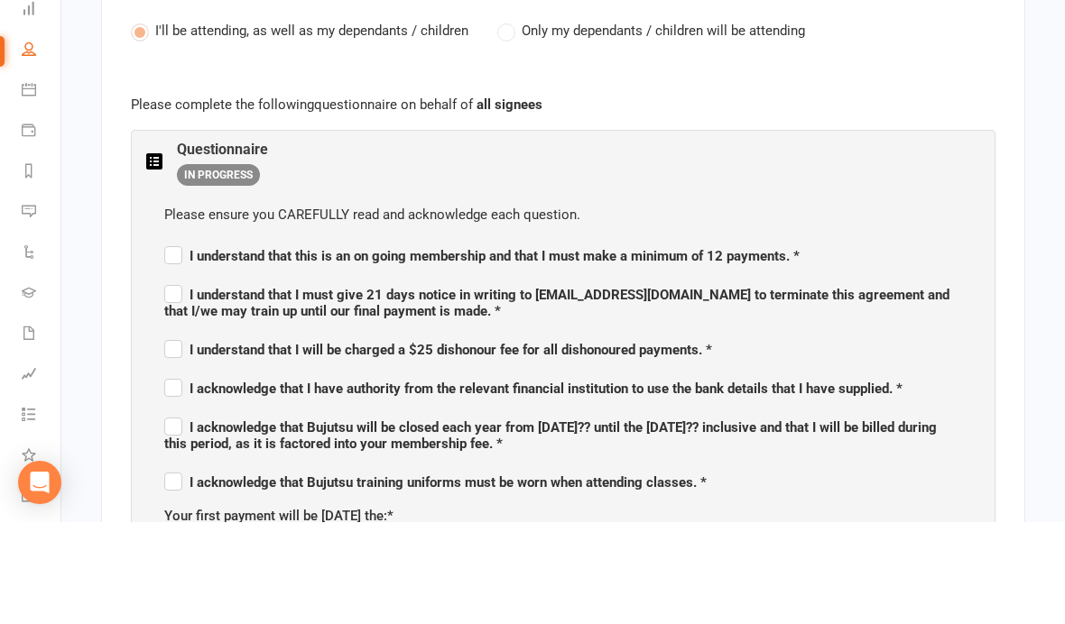
scroll to position [1019, 0]
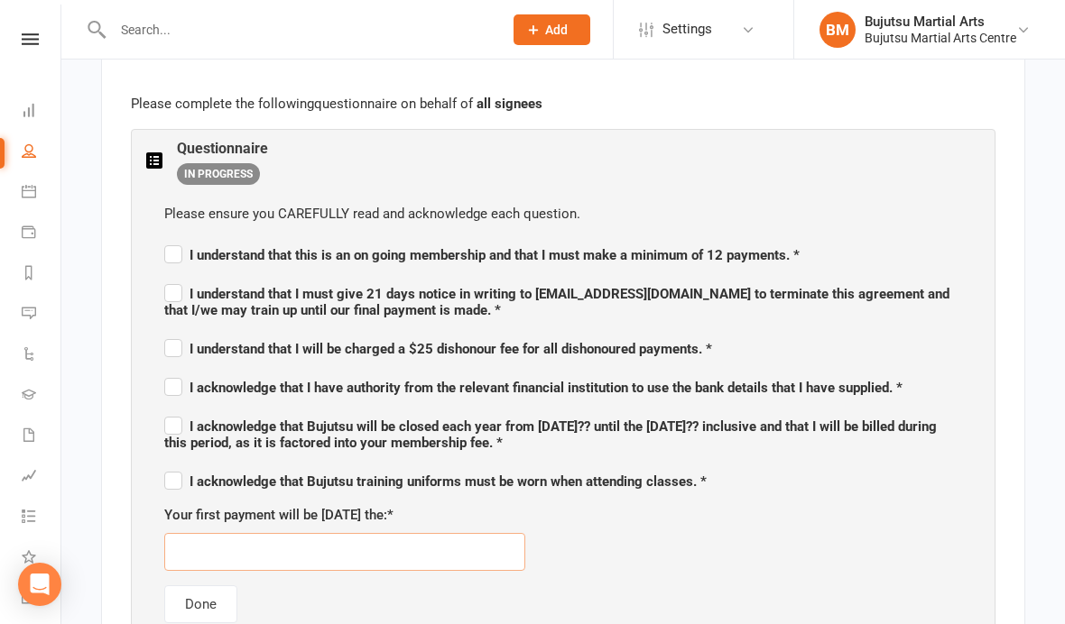
click at [415, 541] on input "text" at bounding box center [344, 552] width 361 height 38
type input "[DATE]"
click at [733, 522] on div "Your first payment will be [DATE] the: * [DATE]" at bounding box center [563, 538] width 798 height 67
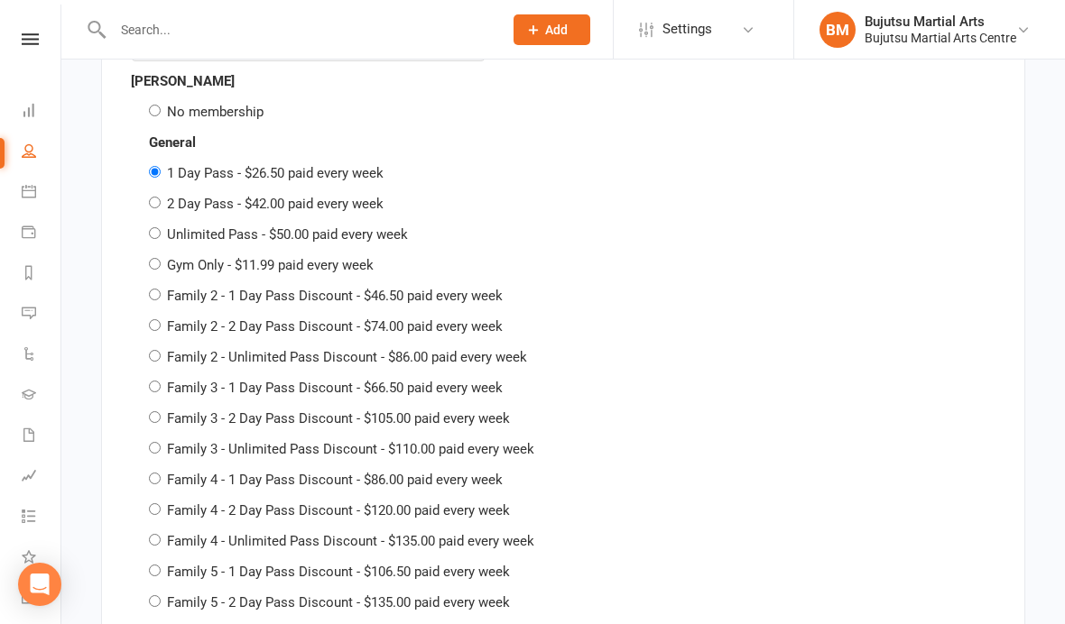
scroll to position [3334, 0]
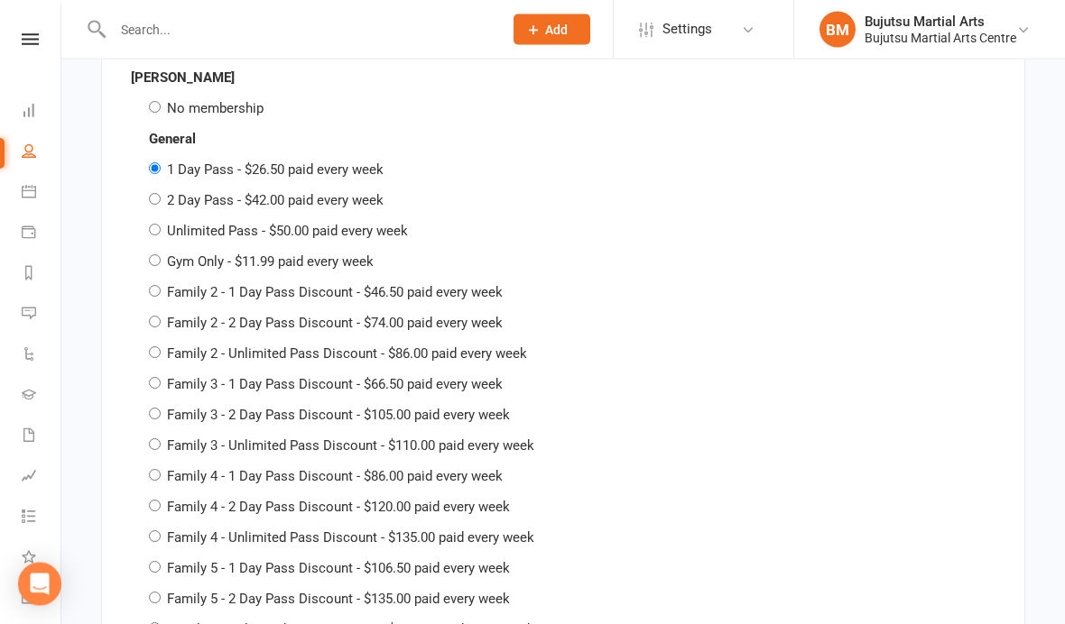
click at [393, 439] on label "Family 3 - Unlimited Pass Discount - $110.00 paid every week" at bounding box center [350, 447] width 367 height 16
click at [161, 439] on input "Family 3 - Unlimited Pass Discount - $110.00 paid every week" at bounding box center [155, 445] width 12 height 12
radio input "true"
radio input "false"
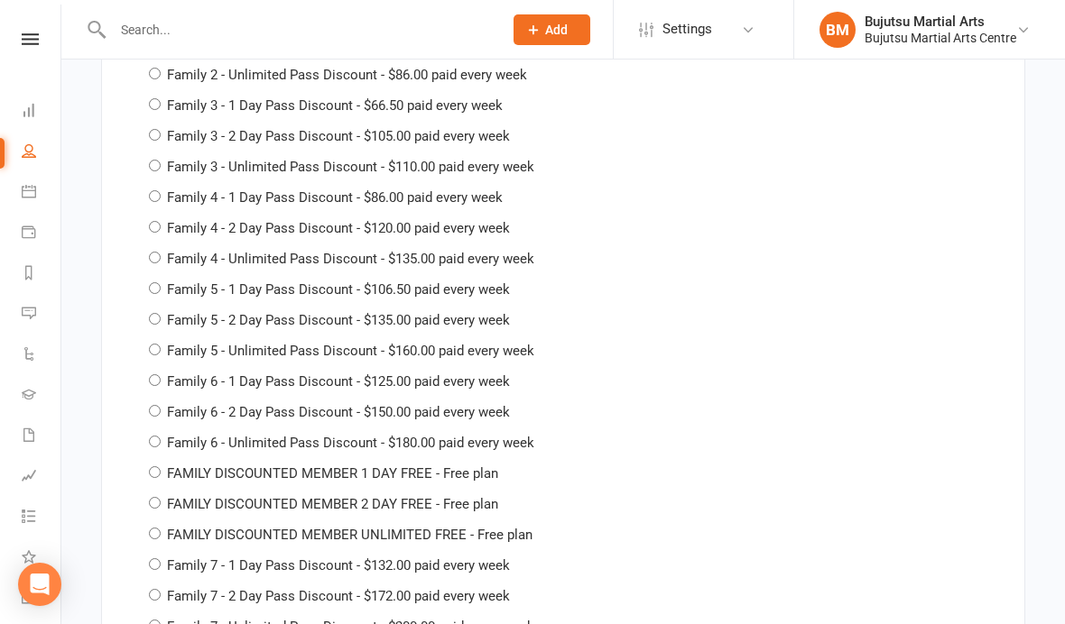
scroll to position [4444, 0]
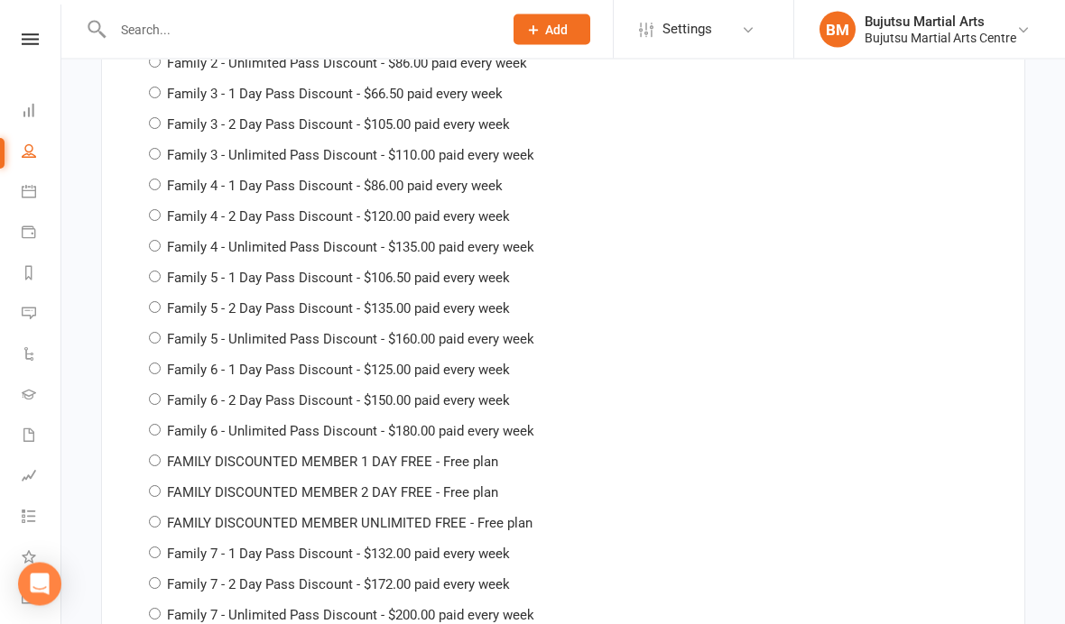
click at [531, 513] on div "FAMILY DISCOUNTED MEMBER UNLIMITED FREE - Free plan" at bounding box center [572, 524] width 846 height 22
click at [495, 516] on label "FAMILY DISCOUNTED MEMBER UNLIMITED FREE - Free plan" at bounding box center [349, 524] width 365 height 16
click at [161, 517] on input "FAMILY DISCOUNTED MEMBER UNLIMITED FREE - Free plan" at bounding box center [155, 523] width 12 height 12
radio input "true"
radio input "false"
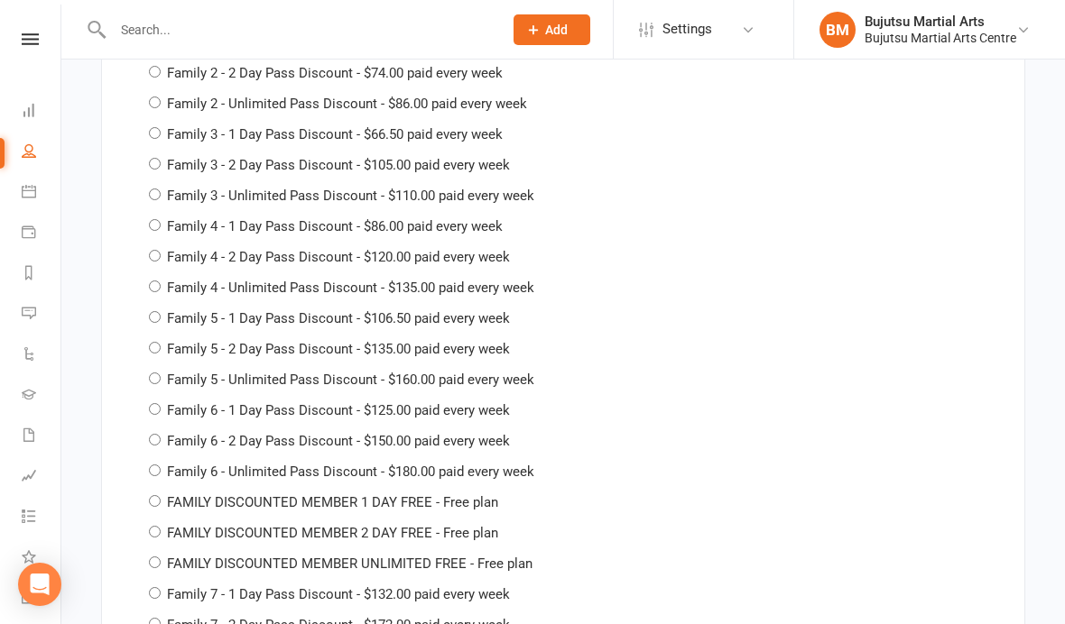
scroll to position [5228, 0]
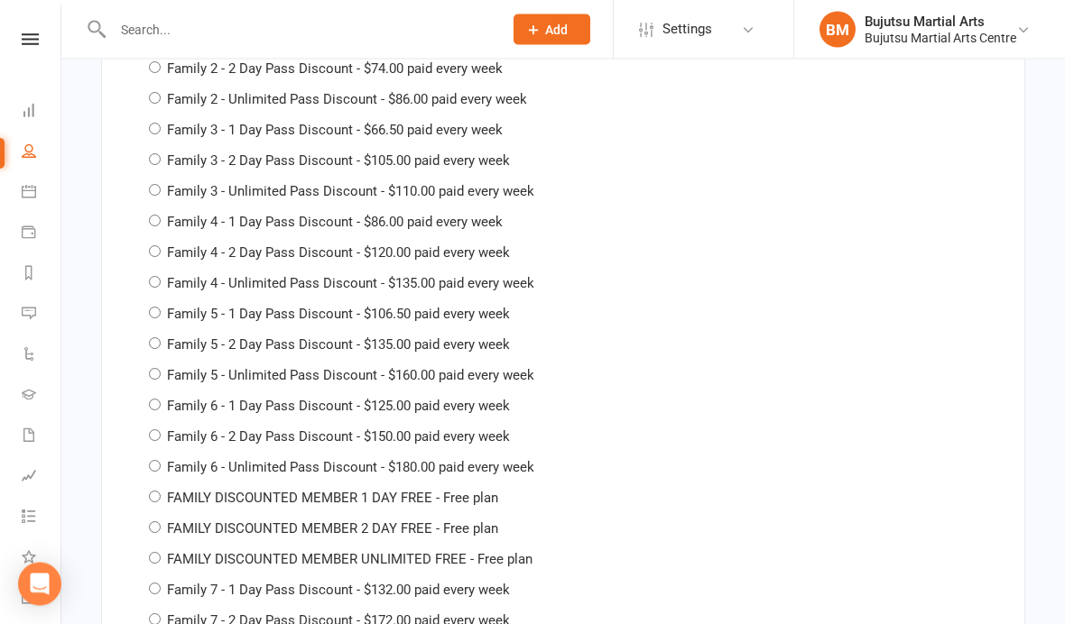
click at [512, 552] on label "FAMILY DISCOUNTED MEMBER UNLIMITED FREE - Free plan" at bounding box center [349, 560] width 365 height 16
click at [161, 553] on input "FAMILY DISCOUNTED MEMBER UNLIMITED FREE - Free plan" at bounding box center [155, 559] width 12 height 12
radio input "true"
radio input "false"
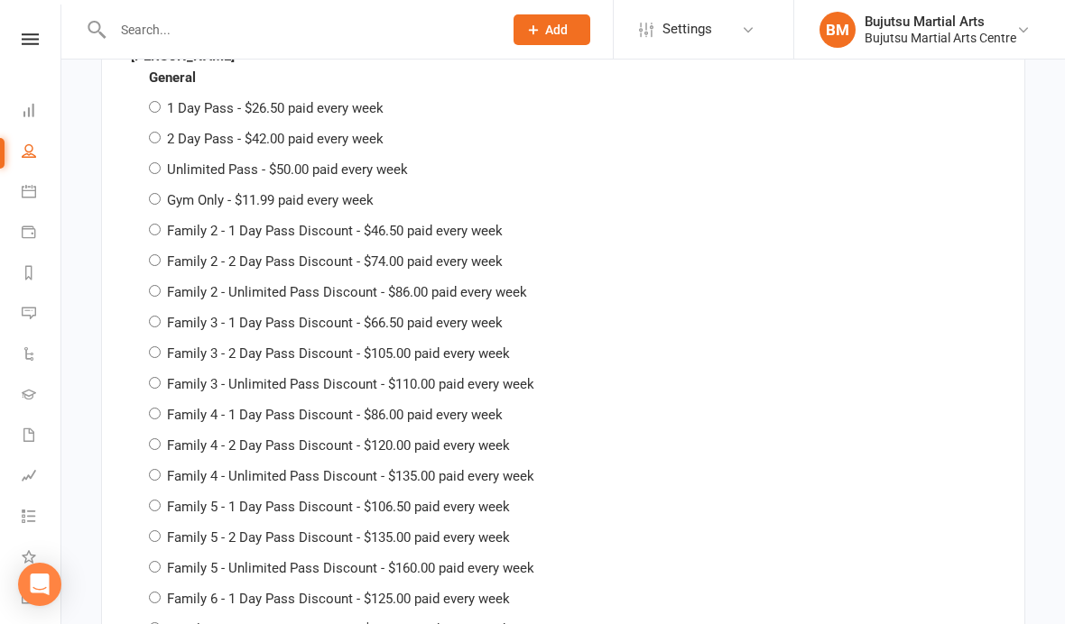
scroll to position [5035, 0]
